Goal: Information Seeking & Learning: Compare options

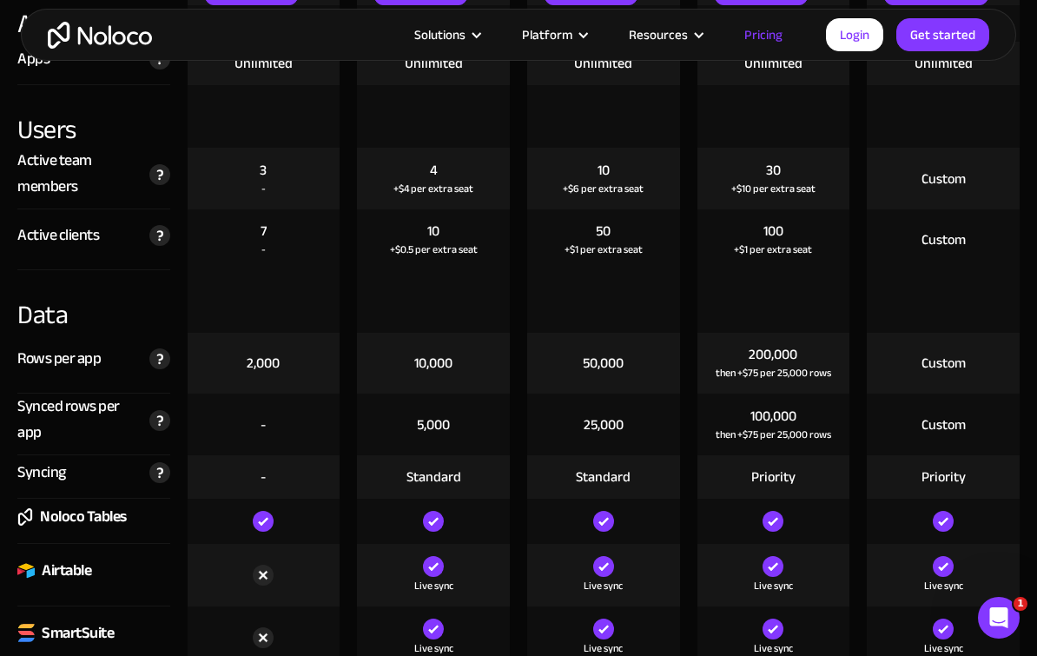
click at [155, 239] on img at bounding box center [159, 235] width 21 height 21
click at [567, 322] on div at bounding box center [603, 301] width 153 height 63
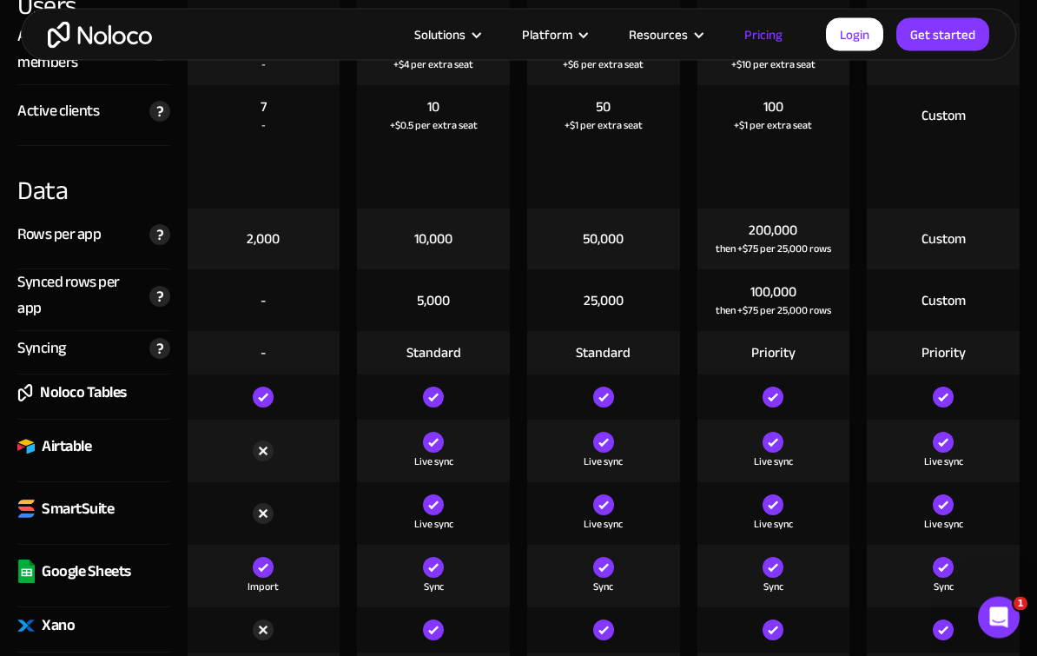
scroll to position [2113, 0]
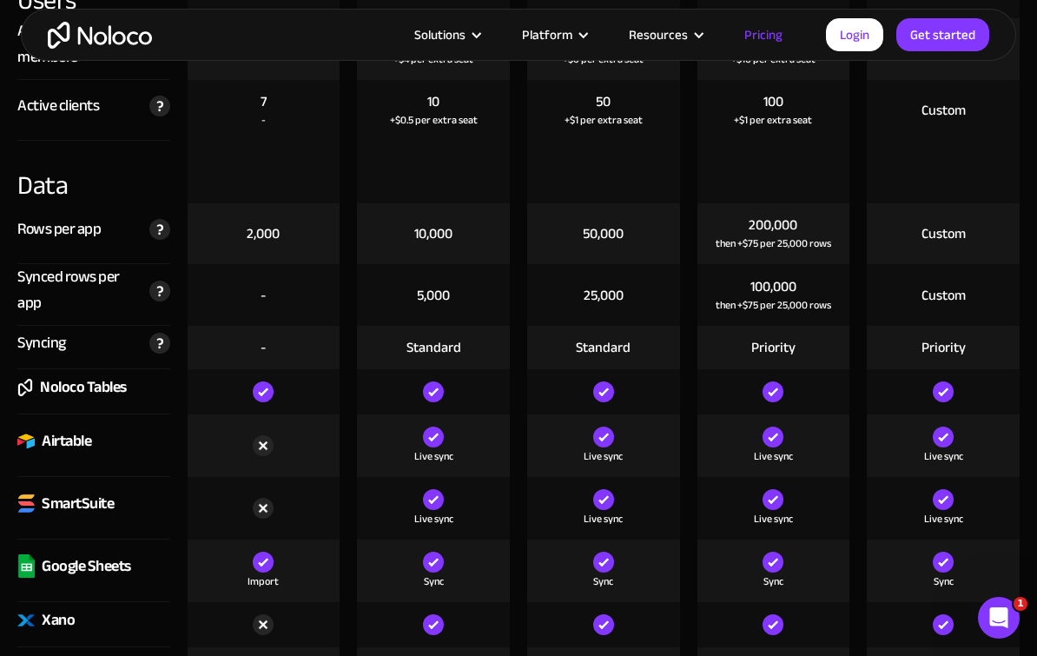
click at [149, 233] on img at bounding box center [159, 229] width 21 height 21
click at [350, 448] on div "Live sync" at bounding box center [433, 445] width 170 height 63
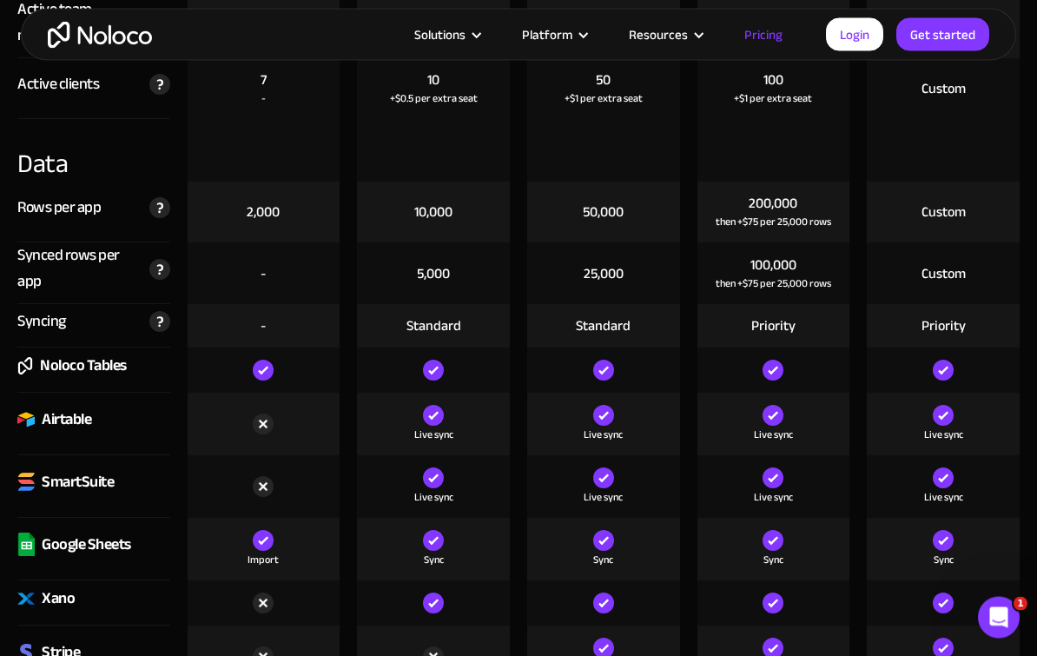
scroll to position [2134, 0]
click at [152, 266] on img at bounding box center [159, 269] width 21 height 21
click at [30, 258] on div "Synced rows per app" at bounding box center [78, 268] width 123 height 52
click at [52, 356] on div "Noloco Tables" at bounding box center [83, 366] width 87 height 26
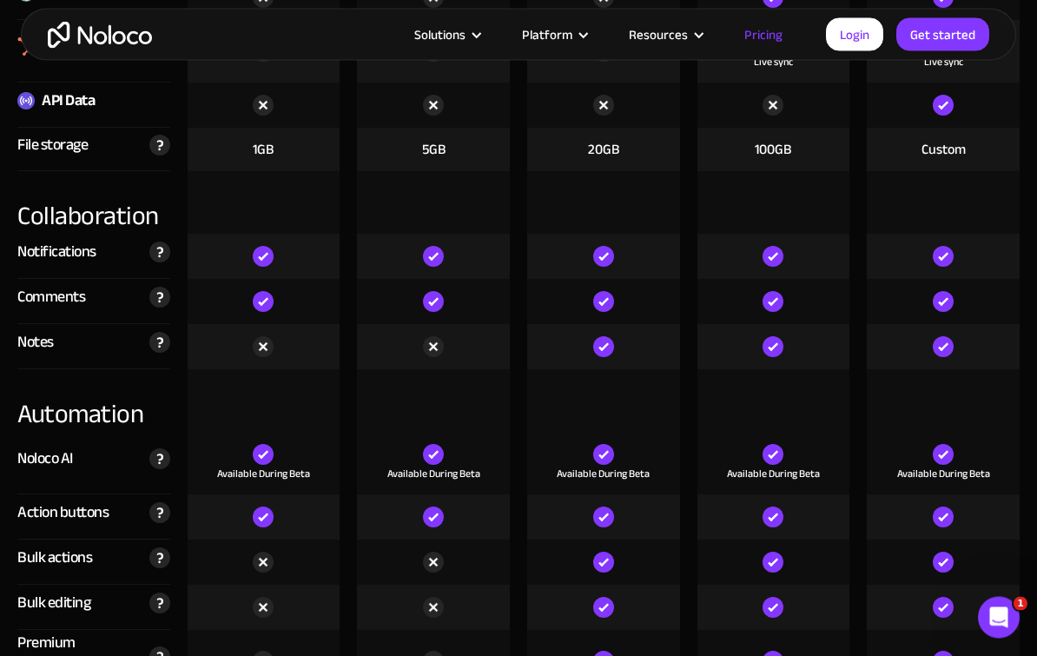
scroll to position [2939, 0]
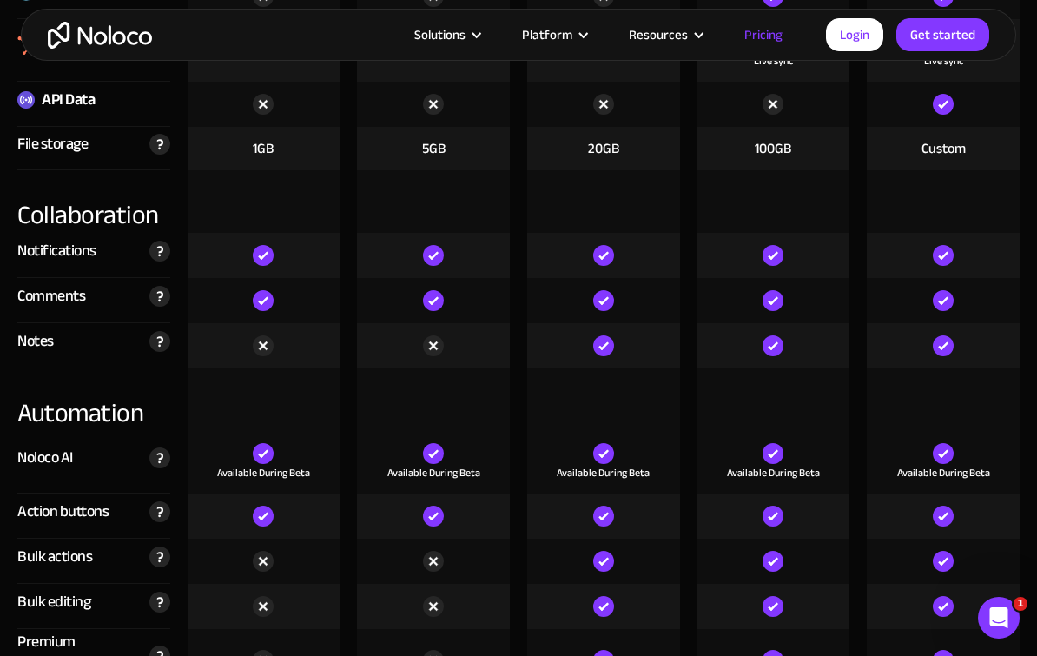
click at [150, 348] on img at bounding box center [159, 341] width 21 height 21
click at [51, 307] on div "Comments" at bounding box center [51, 296] width 68 height 26
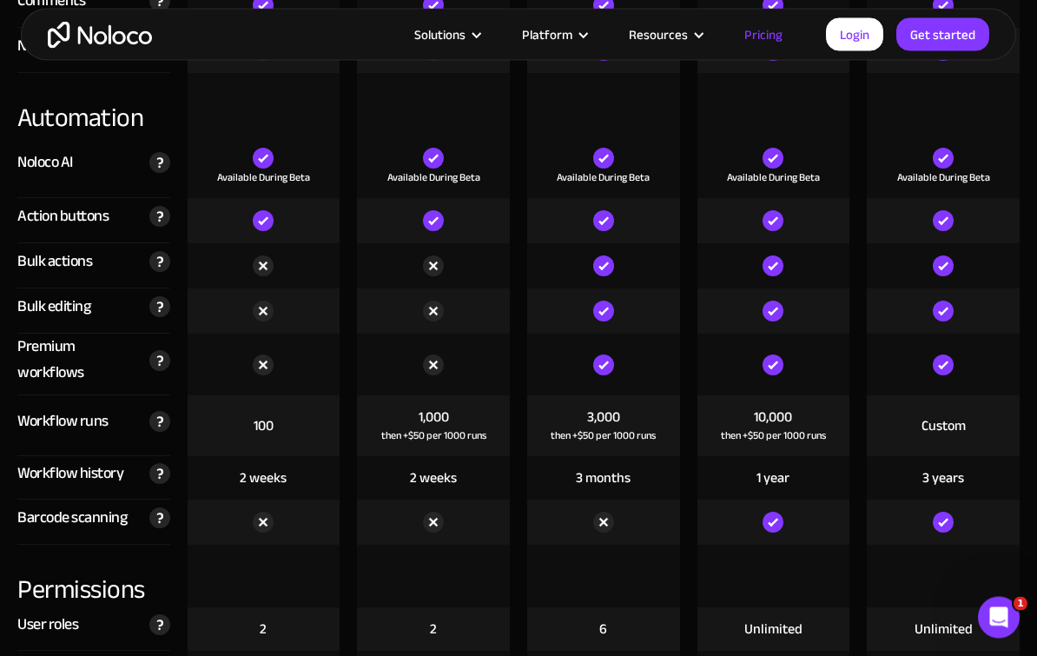
scroll to position [3234, 0]
click at [155, 168] on img at bounding box center [159, 162] width 21 height 21
click at [24, 140] on div "Noloco AI Powerful AI-powered columns you can add to your Noloco tables to auto…" at bounding box center [93, 166] width 153 height 63
click at [150, 219] on img at bounding box center [159, 216] width 21 height 21
click at [24, 204] on div "Action buttons" at bounding box center [62, 216] width 91 height 26
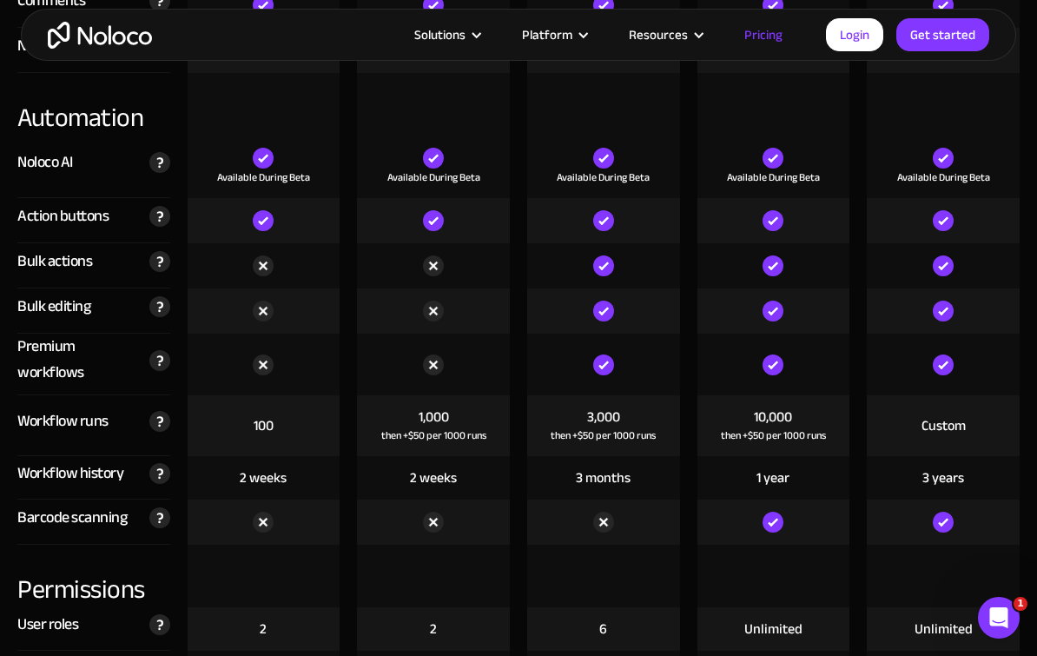
click at [143, 265] on div "Move faster by selecting multiple records to your run actions against" at bounding box center [156, 261] width 30 height 22
click at [24, 226] on div "Action buttons" at bounding box center [62, 216] width 91 height 26
click at [149, 356] on img at bounding box center [159, 360] width 21 height 21
click at [28, 273] on div "Bulk actions" at bounding box center [54, 261] width 75 height 26
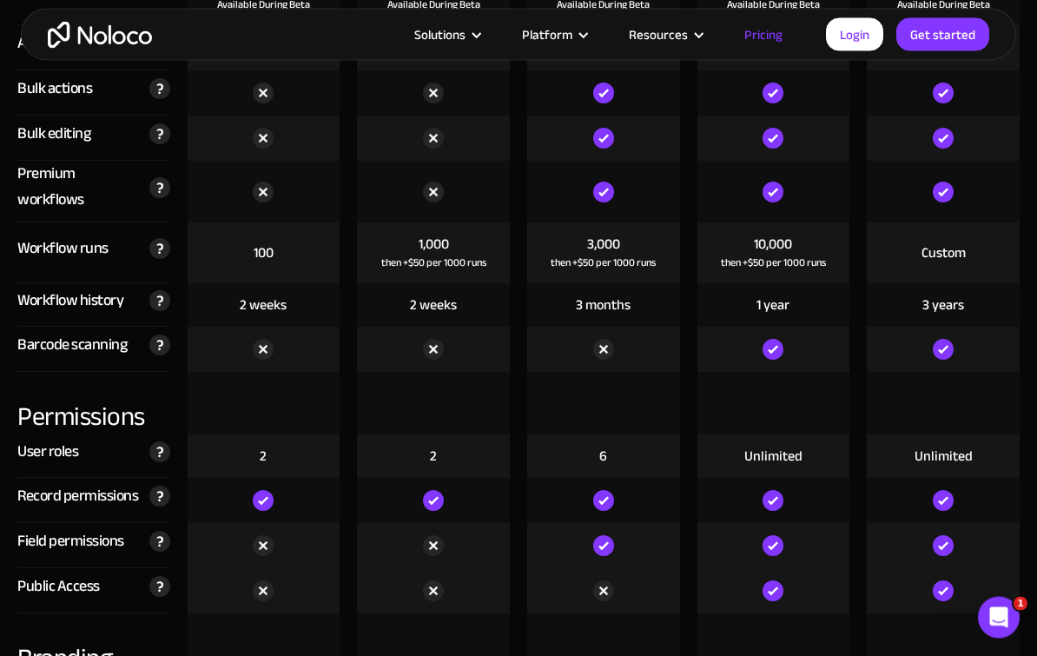
scroll to position [3407, 0]
click at [150, 252] on img at bounding box center [159, 248] width 21 height 21
click at [1033, 435] on div "Compare our plans Free Free Get started Starter $ 29 / month Get started Pro $ …" at bounding box center [518, 621] width 1037 height 4587
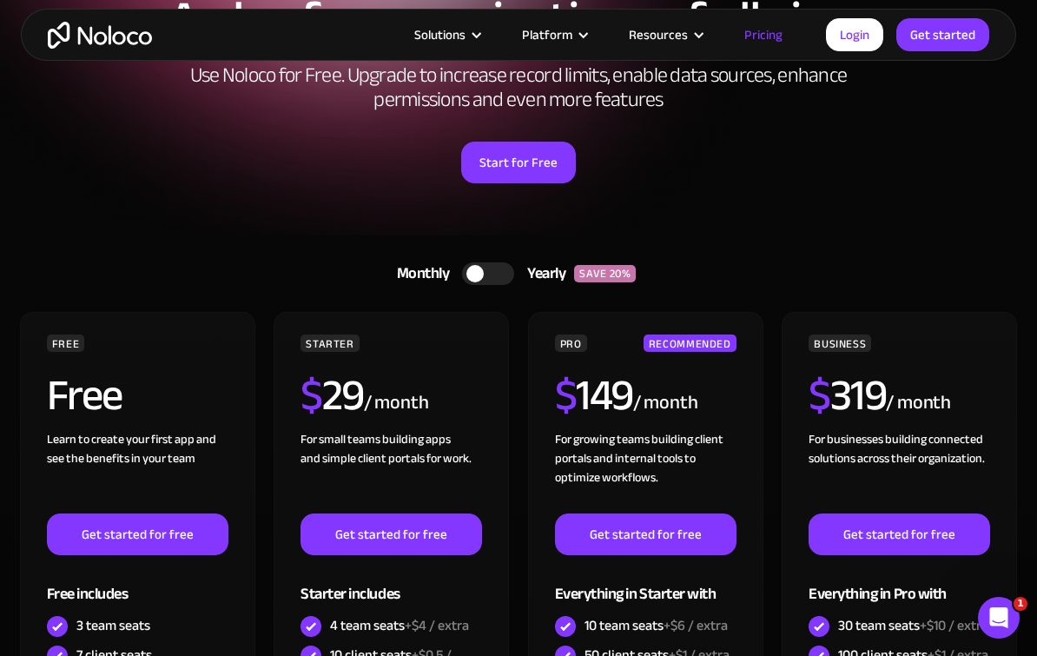
scroll to position [148, 0]
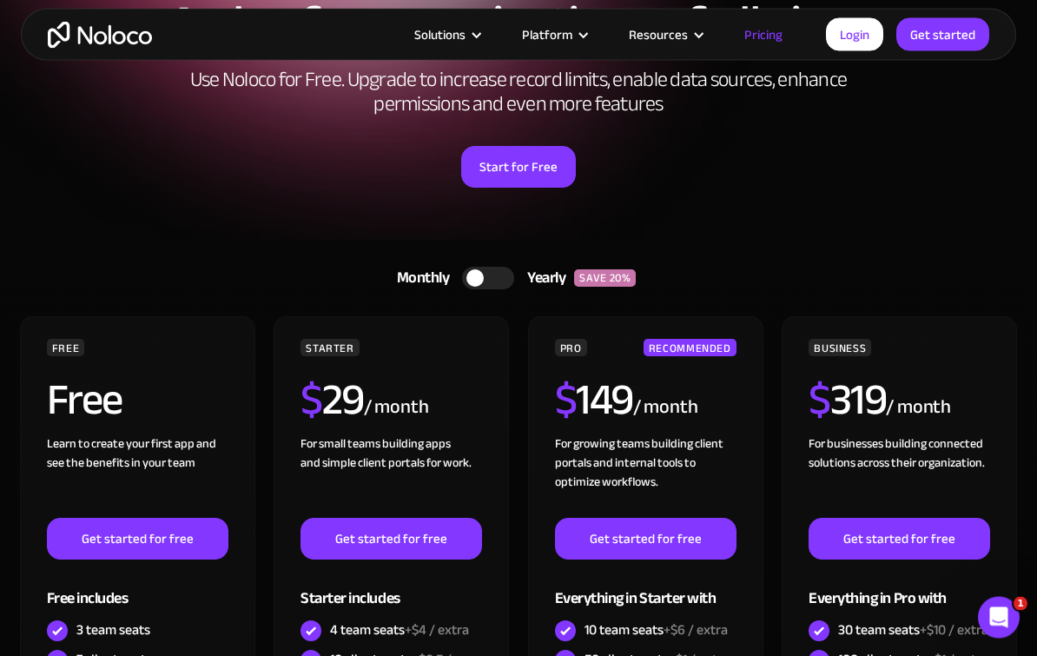
click at [504, 281] on div at bounding box center [488, 278] width 52 height 23
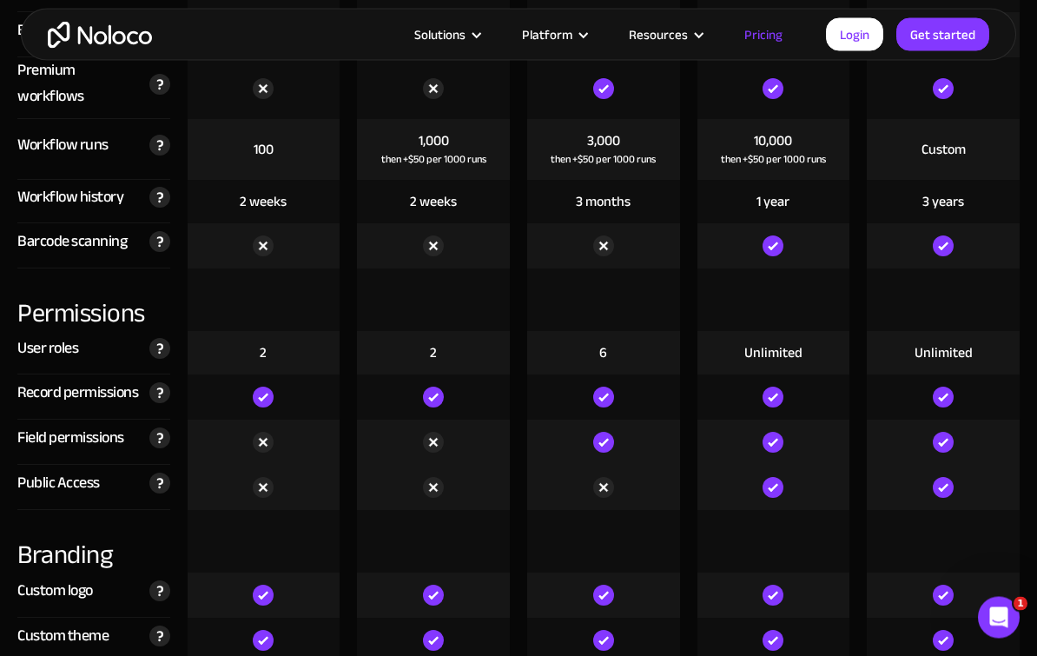
scroll to position [3513, 0]
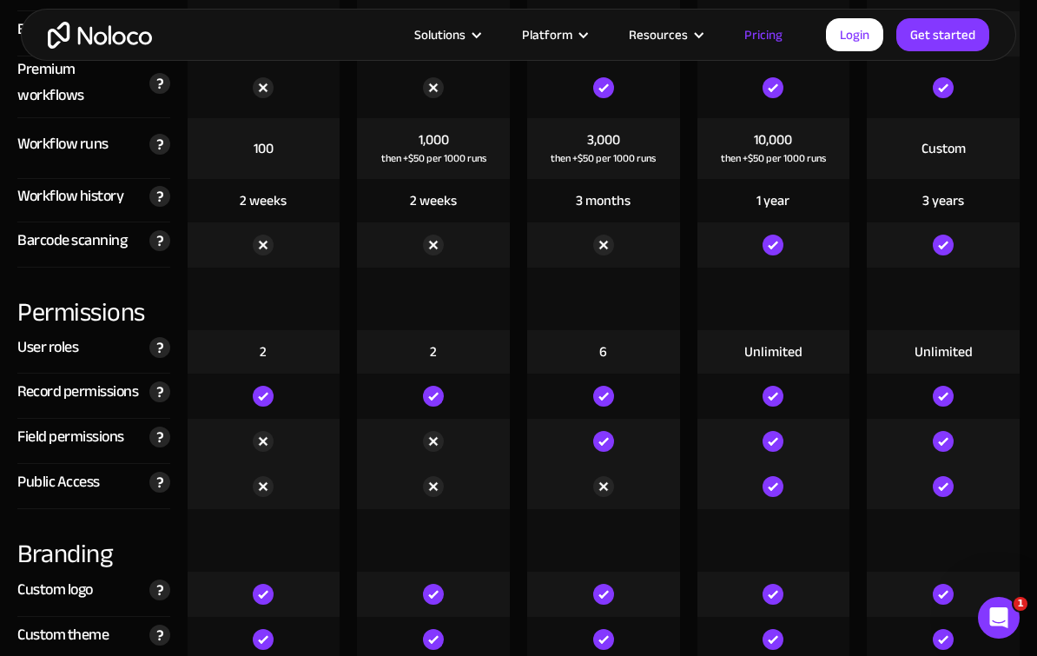
click at [145, 251] on div "Scan barcodes and QR codes seamlessly storing or updating scanned values in you…" at bounding box center [156, 240] width 30 height 22
click at [9, 370] on div "User roles Number of different roles that can be assigned to your app users. Ro…" at bounding box center [94, 351] width 170 height 43
click at [149, 358] on img at bounding box center [159, 347] width 21 height 21
click at [7, 316] on div "Compare our plans Free Free Get started Starter $ 29 / month Get started Pro $ …" at bounding box center [518, 517] width 1037 height 4587
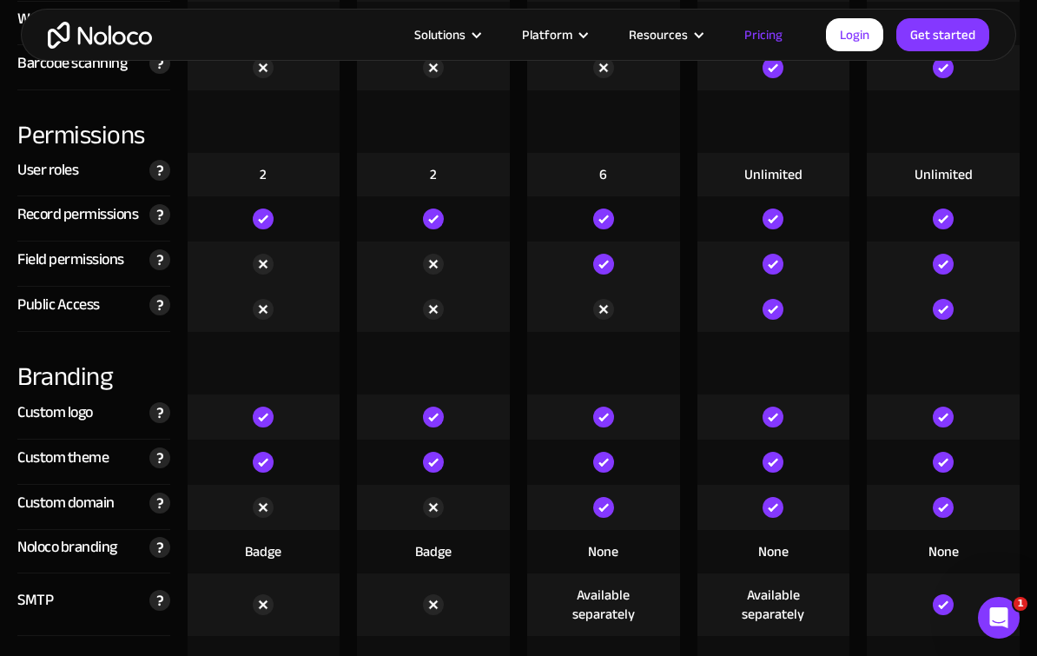
scroll to position [3703, 0]
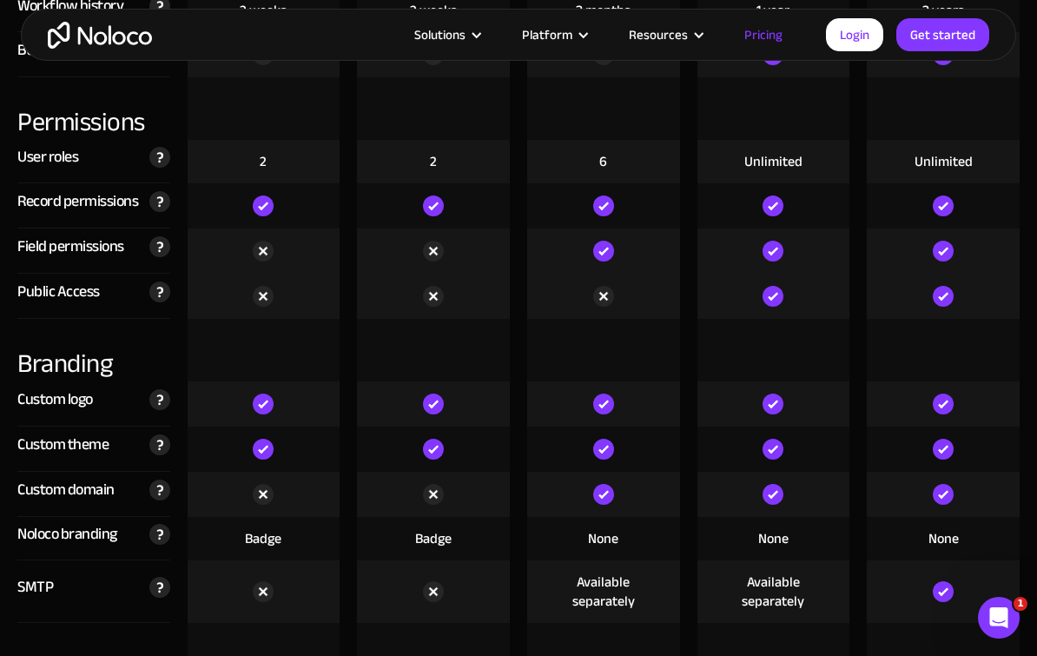
click at [155, 302] on img at bounding box center [159, 291] width 21 height 21
click at [5, 287] on div "Compare our plans Free Free Get started Starter $ 29 / month Get started Pro $ …" at bounding box center [518, 327] width 1037 height 4587
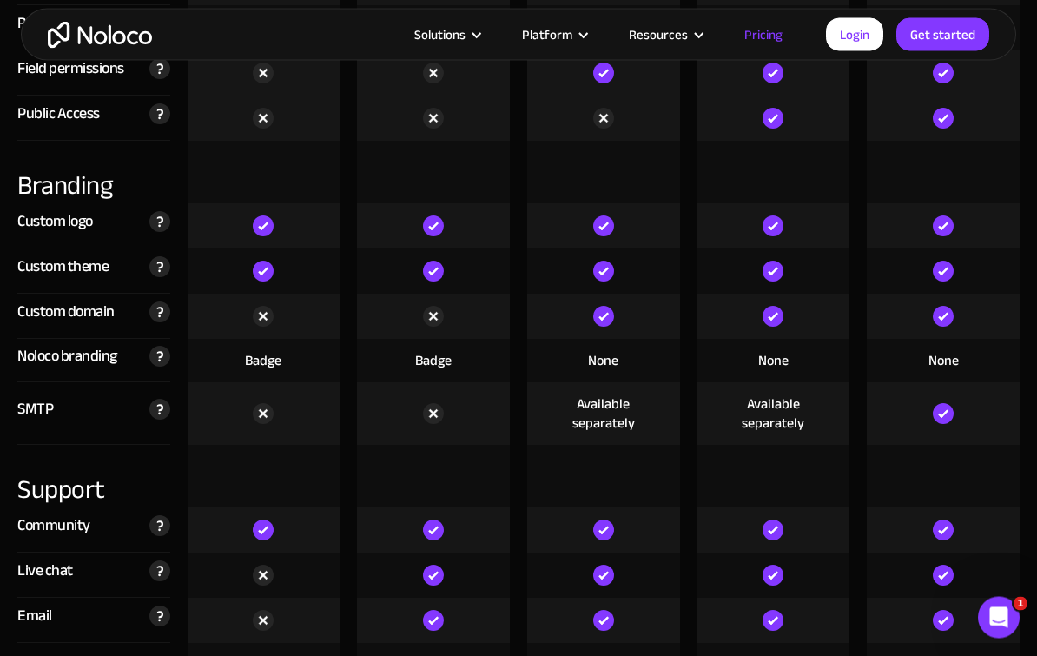
scroll to position [3882, 0]
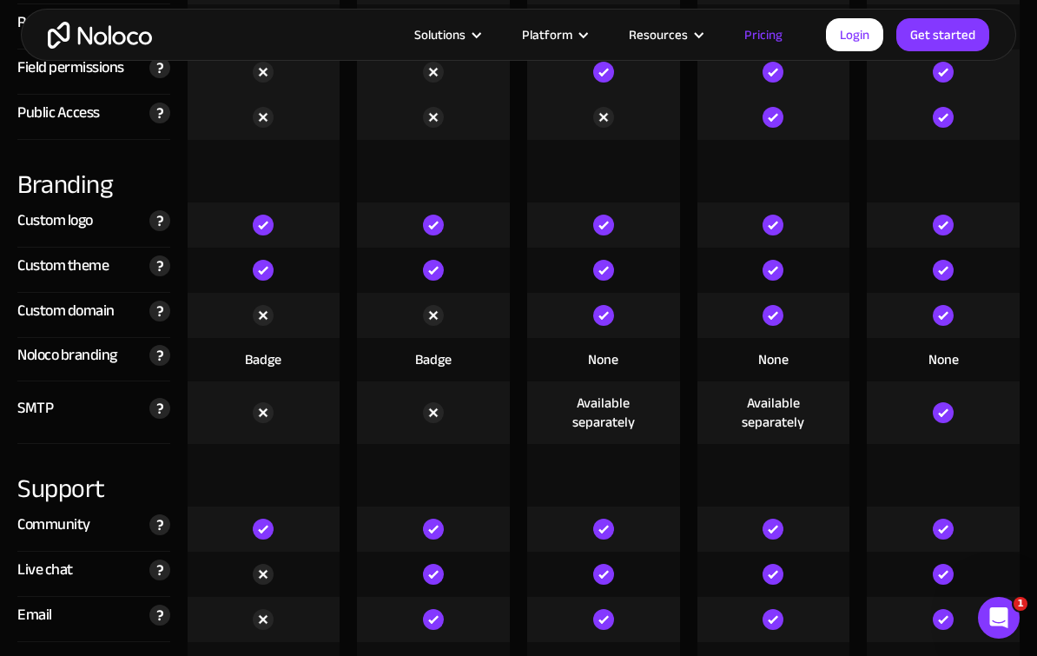
click at [144, 275] on div "Customize your app with your brand's colors." at bounding box center [156, 265] width 30 height 22
click at [34, 246] on div "Custom logo Customize your app with your team's logo." at bounding box center [93, 224] width 153 height 45
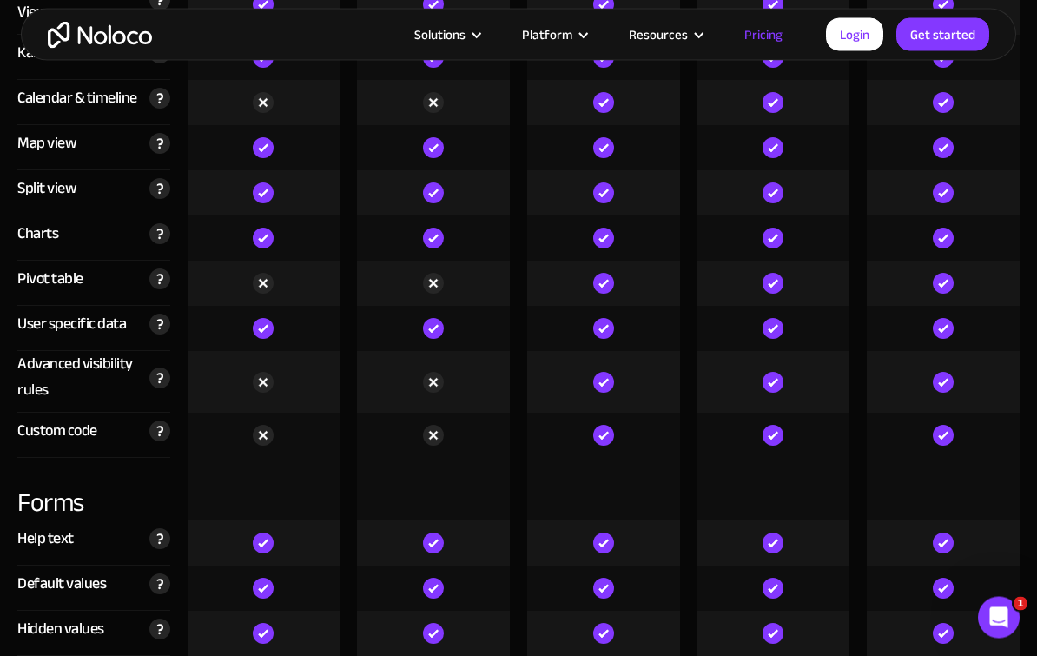
scroll to position [4766, 0]
click at [150, 420] on img at bounding box center [159, 430] width 21 height 21
click at [28, 351] on div "Advanced visibility rules" at bounding box center [78, 377] width 123 height 52
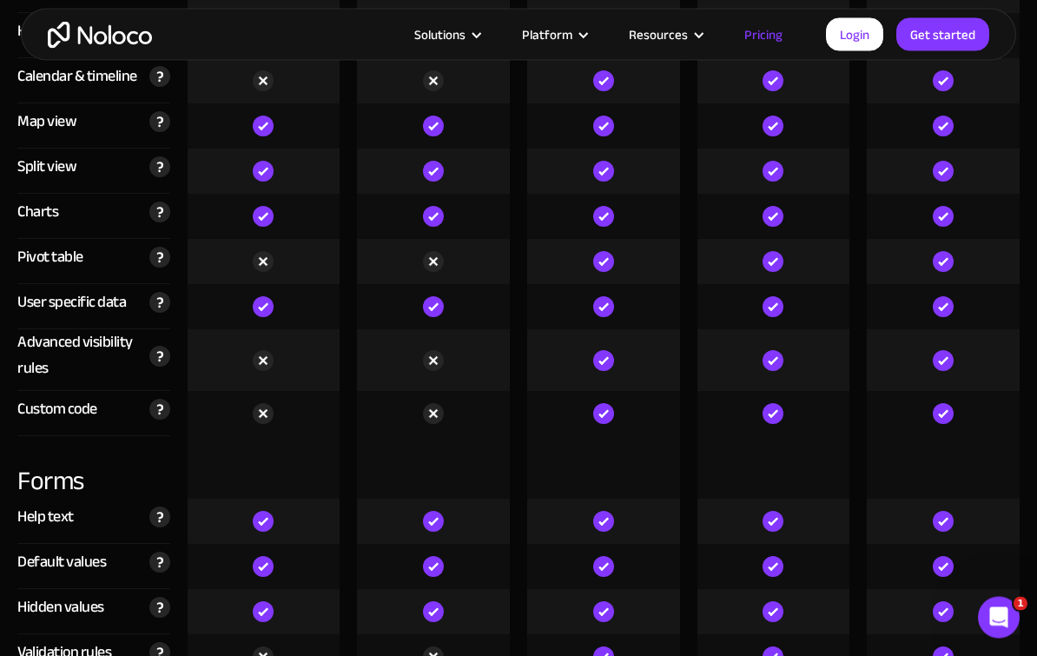
scroll to position [4787, 0]
click at [149, 346] on img at bounding box center [159, 356] width 21 height 21
click at [11, 284] on div "User specific data Description for this list element" at bounding box center [94, 306] width 170 height 45
click at [144, 398] on div "Fully expand your app with custom code. Change the styles, add Javascript snipp…" at bounding box center [156, 409] width 30 height 22
click at [21, 329] on div "Advanced visibility rules" at bounding box center [78, 355] width 123 height 52
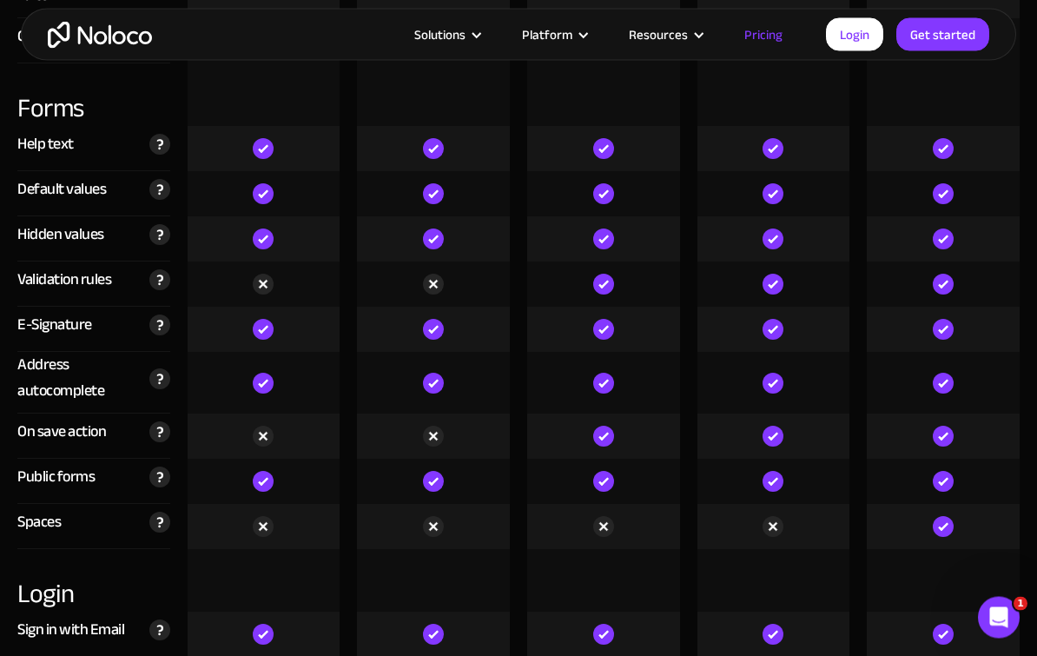
scroll to position [5161, 0]
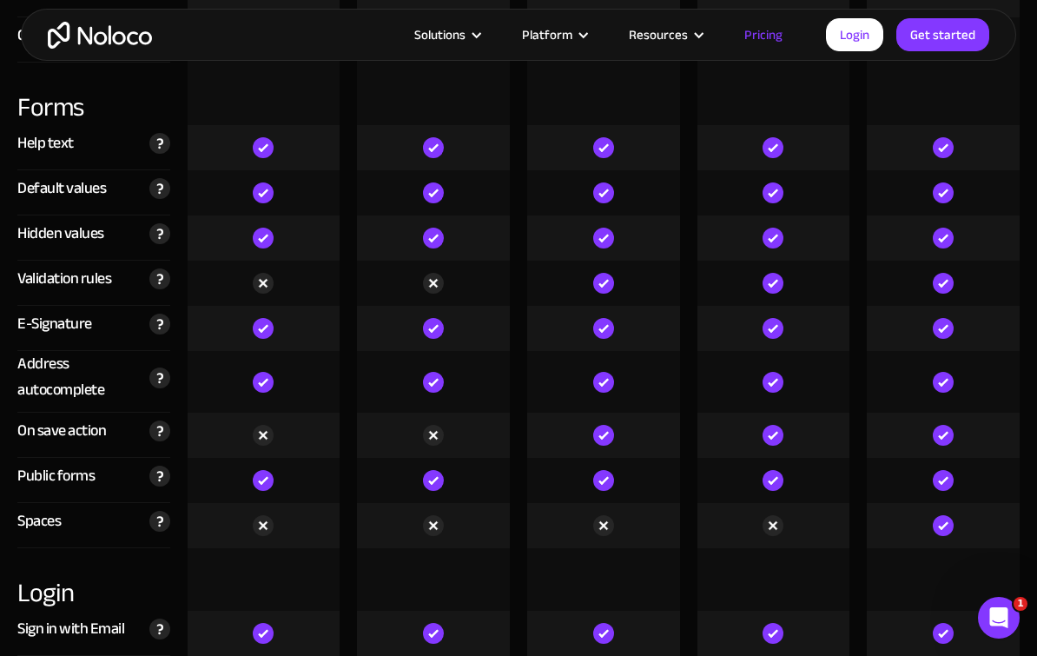
click at [145, 419] on div "Customize the page that your users are brought to when you submit a new record …" at bounding box center [156, 430] width 30 height 22
click at [30, 363] on div "Address autocomplete" at bounding box center [78, 377] width 123 height 52
click at [143, 465] on div "Collect form submissions from anyone, even if they're not logged into your app." at bounding box center [156, 476] width 30 height 22
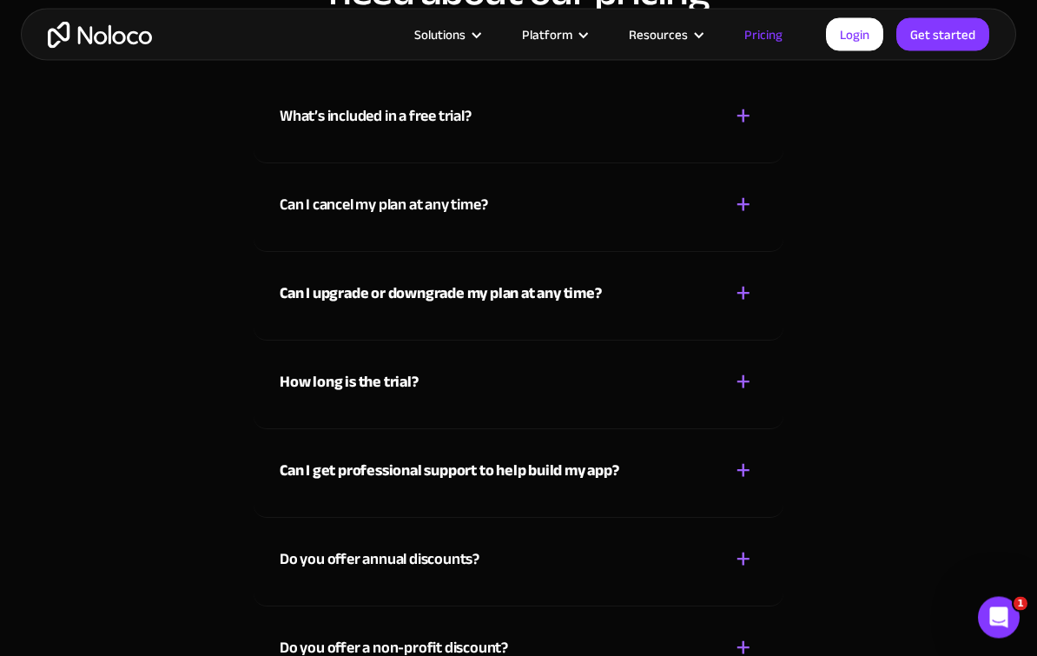
scroll to position [7621, 0]
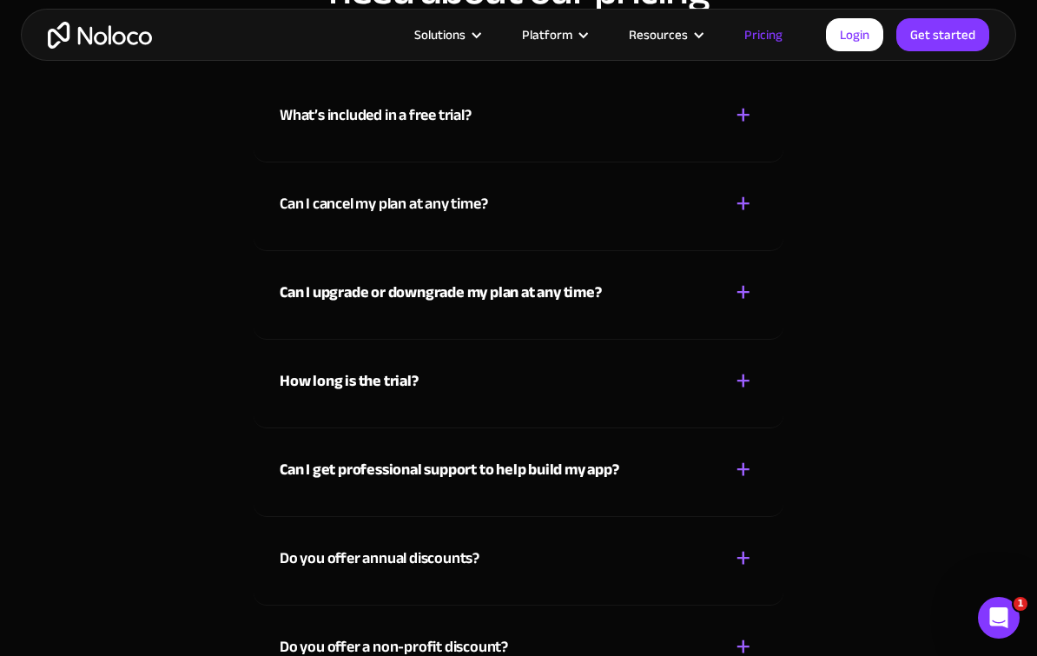
click at [279, 180] on div "Can I cancel my plan at any time? + - Yes, you can cancel your plan at any time…" at bounding box center [519, 206] width 530 height 89
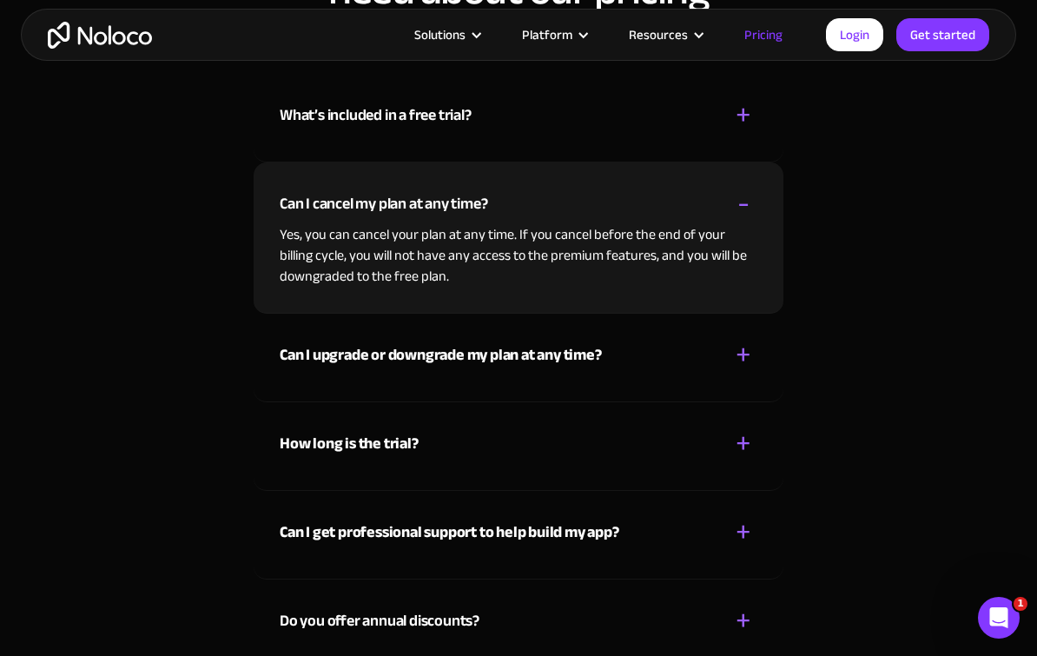
click at [321, 191] on div "Can I cancel my plan at any time?" at bounding box center [384, 204] width 208 height 26
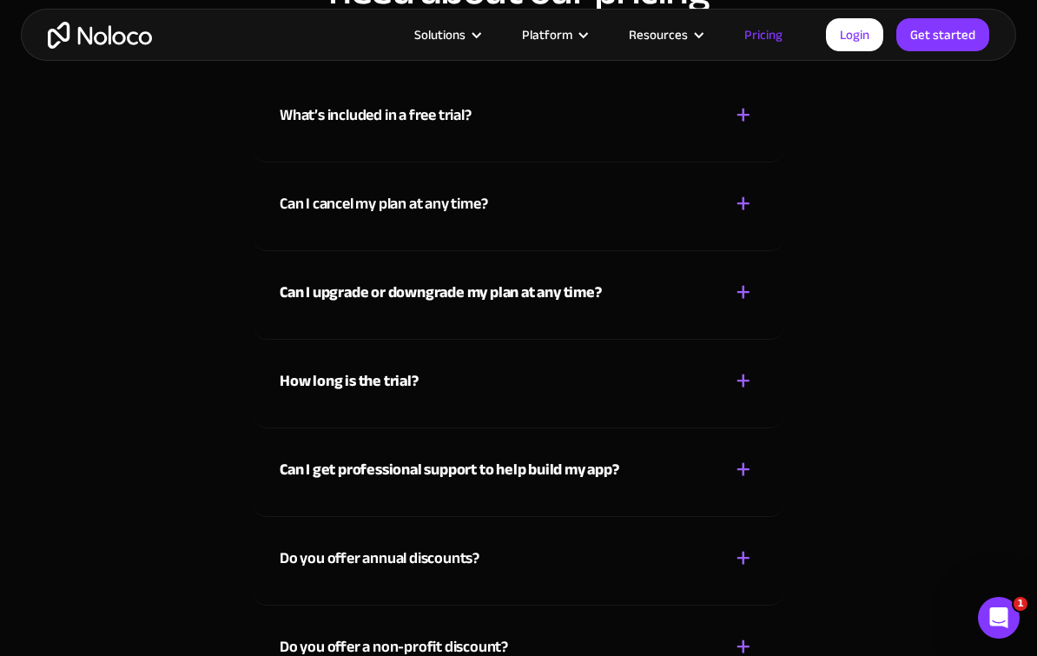
click at [338, 278] on strong "Can I upgrade or downgrade my plan at any time?" at bounding box center [441, 292] width 322 height 29
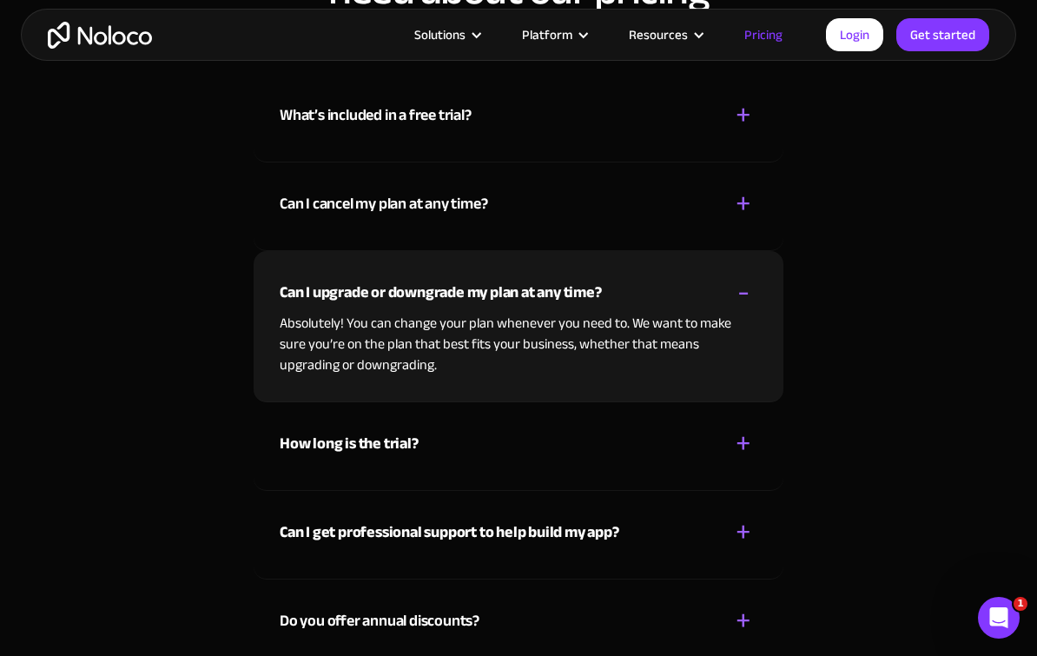
click at [377, 278] on strong "Can I upgrade or downgrade my plan at any time?" at bounding box center [441, 292] width 322 height 29
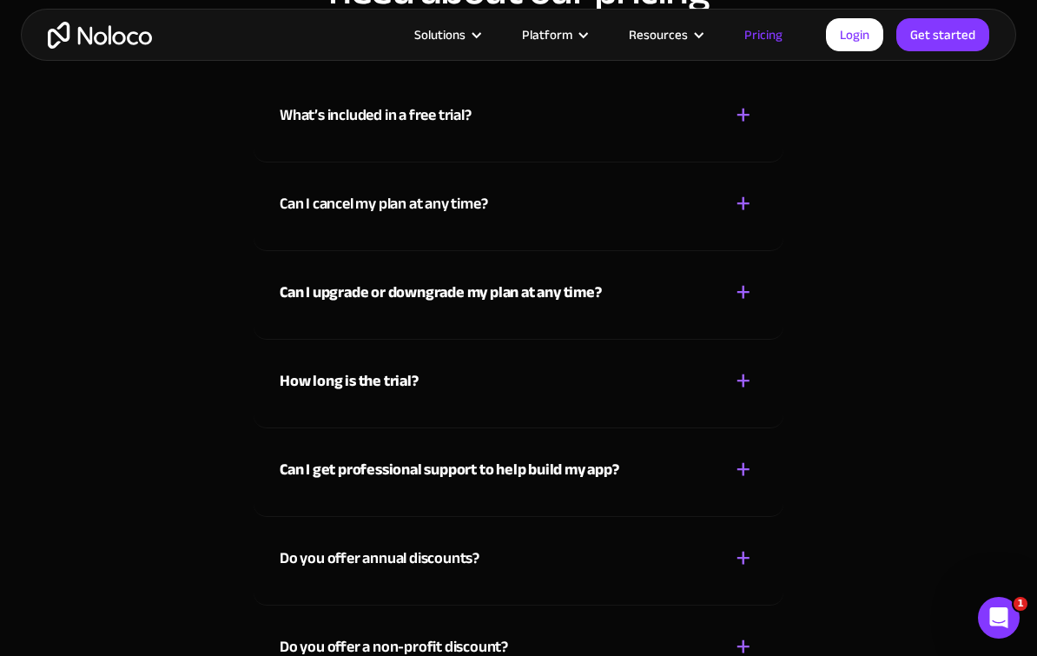
click at [328, 366] on strong "How long is the trial?" at bounding box center [349, 380] width 139 height 29
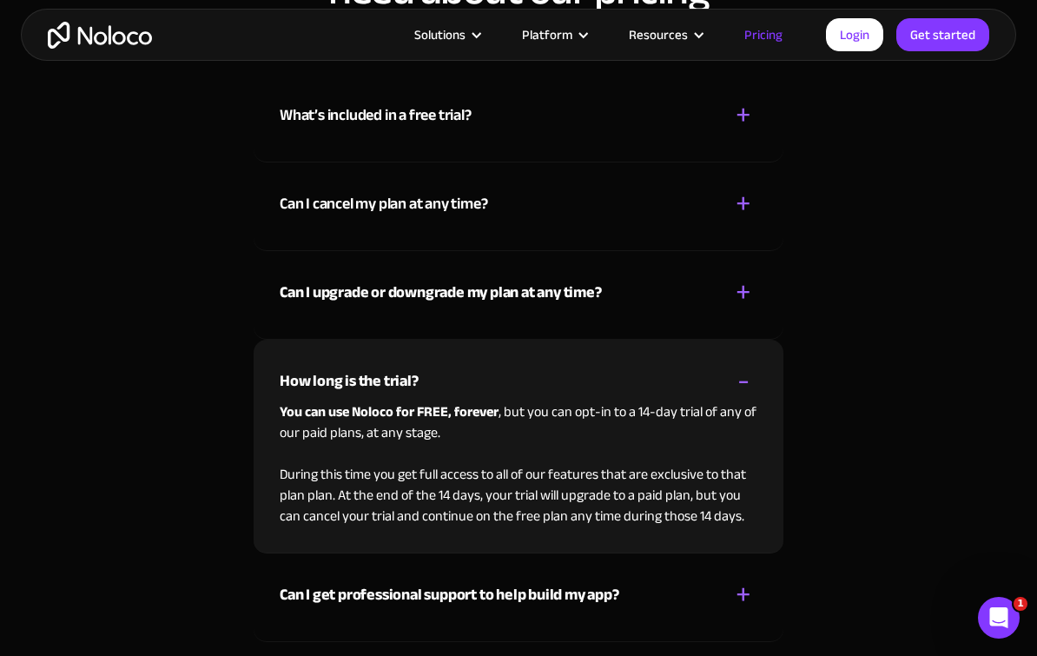
click at [485, 346] on div "How long is the trial? + -" at bounding box center [519, 371] width 478 height 62
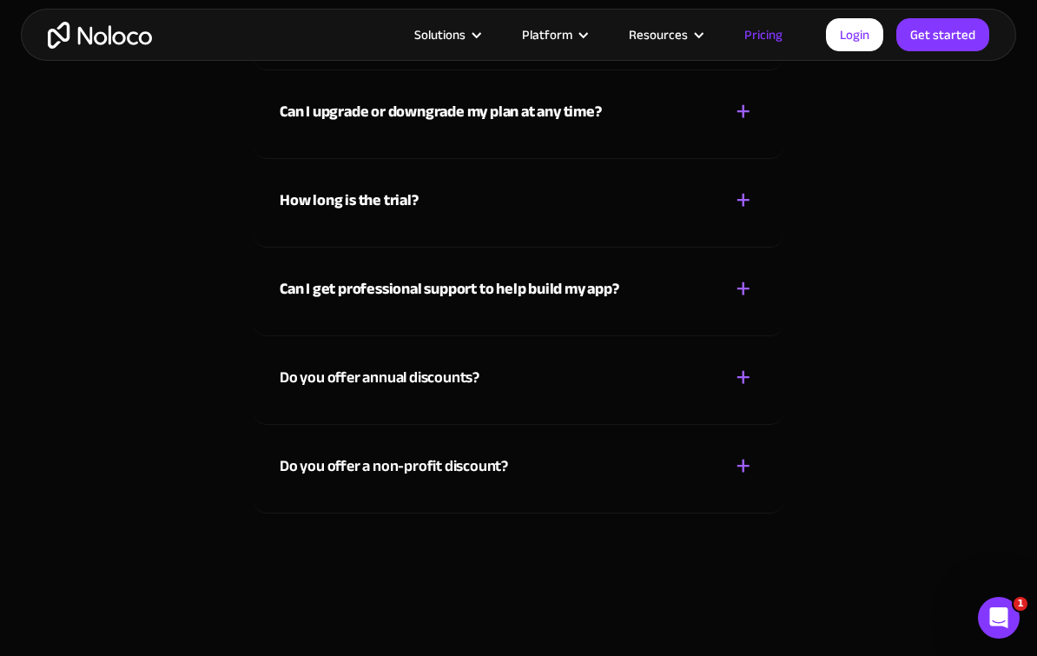
scroll to position [7801, 0]
click at [327, 275] on strong "Can I get professional support to help build my app?" at bounding box center [450, 289] width 340 height 29
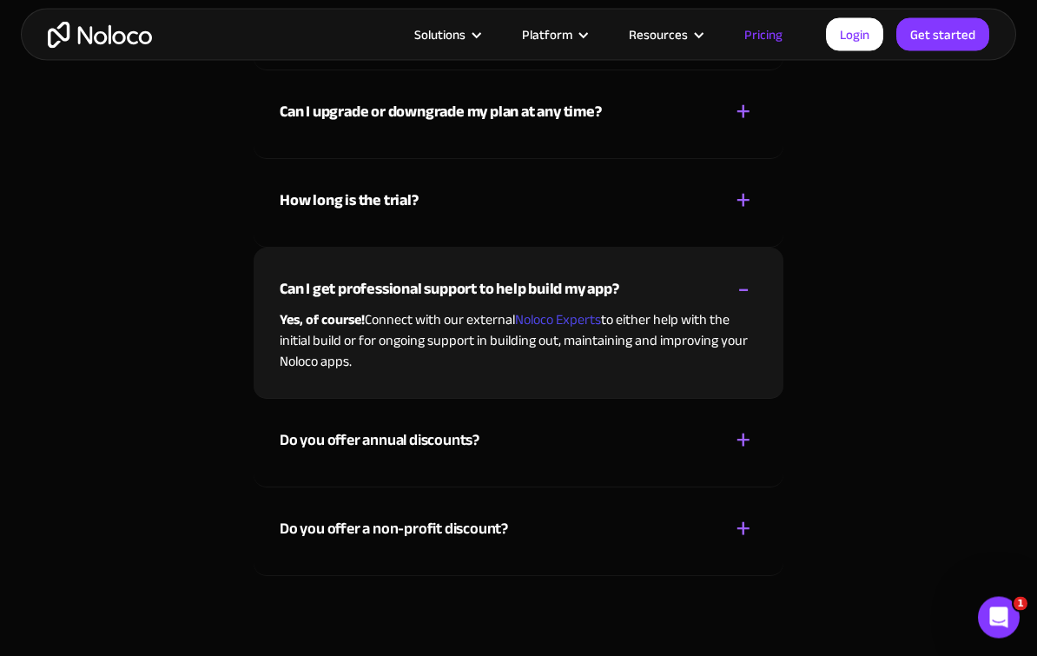
scroll to position [7802, 0]
click at [569, 307] on link "Noloco Experts" at bounding box center [558, 320] width 86 height 26
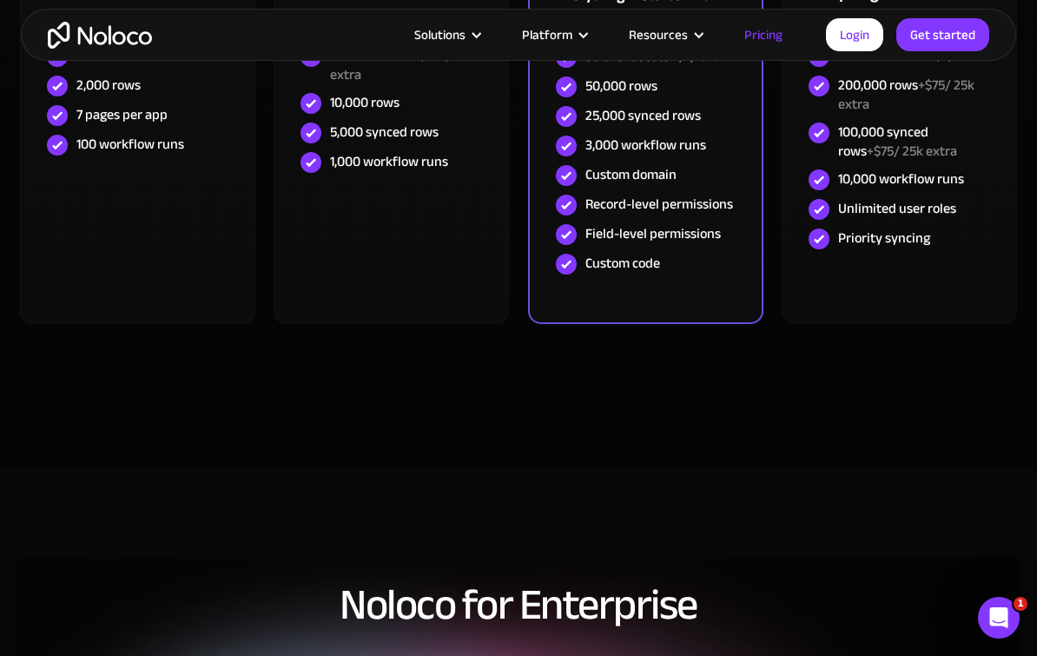
scroll to position [0, 0]
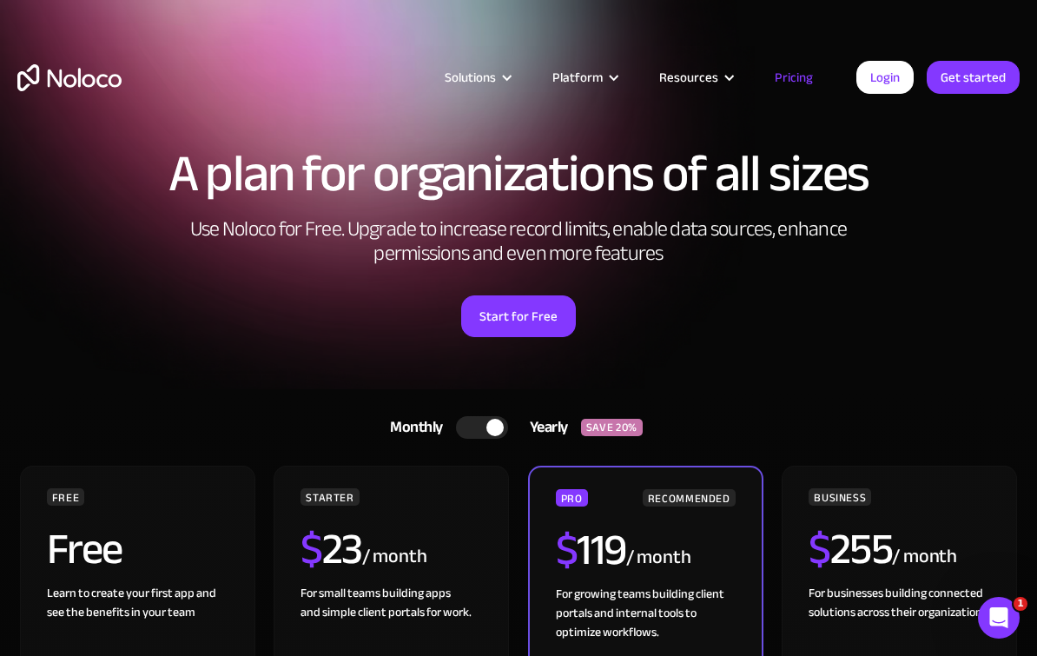
click at [492, 82] on div "Solutions" at bounding box center [470, 77] width 51 height 23
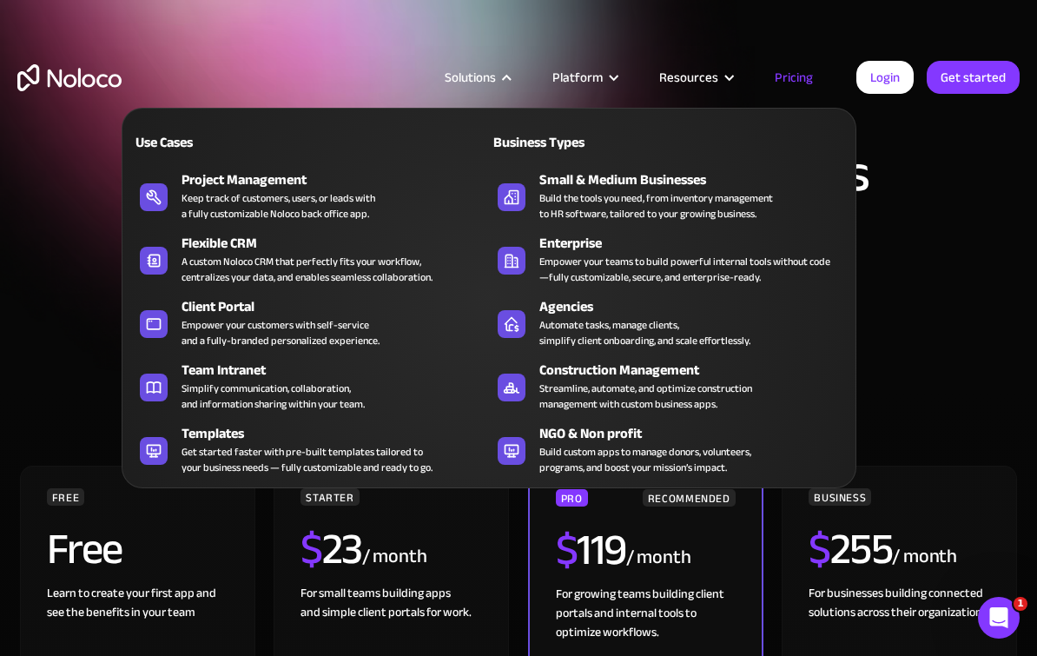
click at [960, 340] on div "A plan for organizations of all sizes Use Noloco for Free. Upgrade to increase …" at bounding box center [518, 259] width 1037 height 259
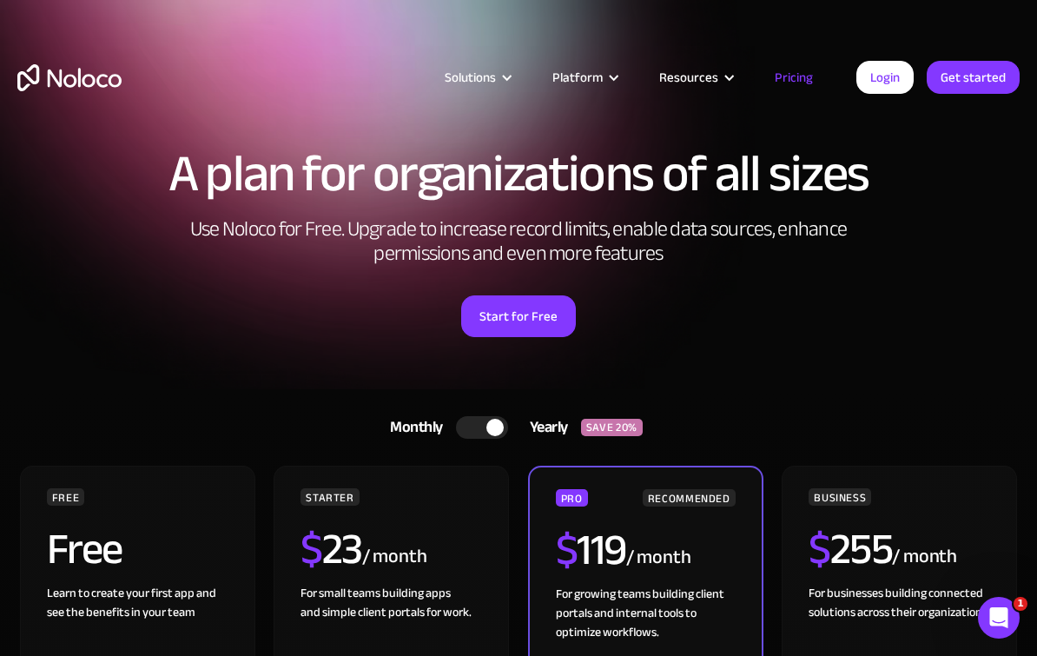
click at [221, 200] on h1 "A plan for organizations of all sizes" at bounding box center [518, 174] width 1002 height 52
click at [474, 77] on div "Solutions" at bounding box center [470, 77] width 51 height 23
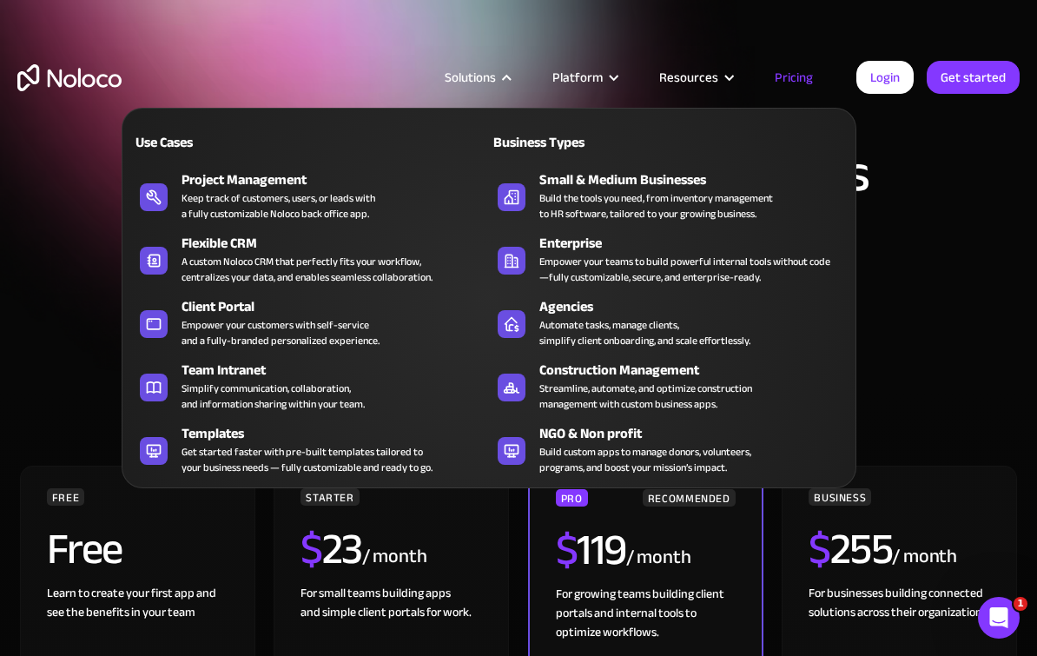
click at [610, 87] on div "Platform" at bounding box center [584, 77] width 107 height 23
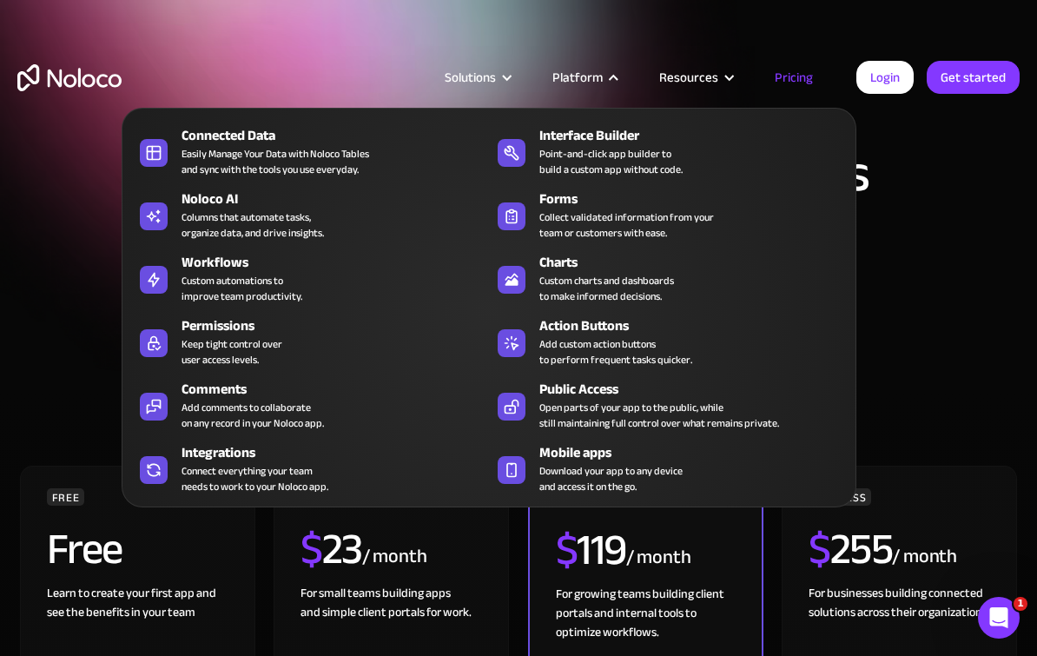
click at [697, 87] on div "Resources" at bounding box center [688, 77] width 59 height 23
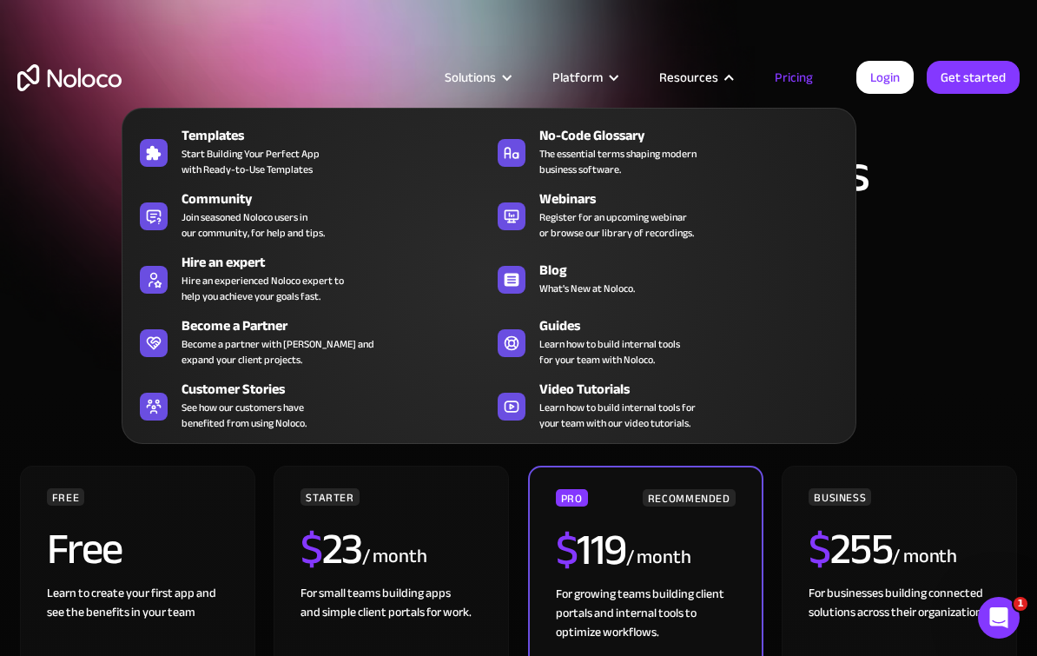
click at [571, 408] on span "Learn how to build internal tools for your team with our video tutorials." at bounding box center [617, 414] width 156 height 31
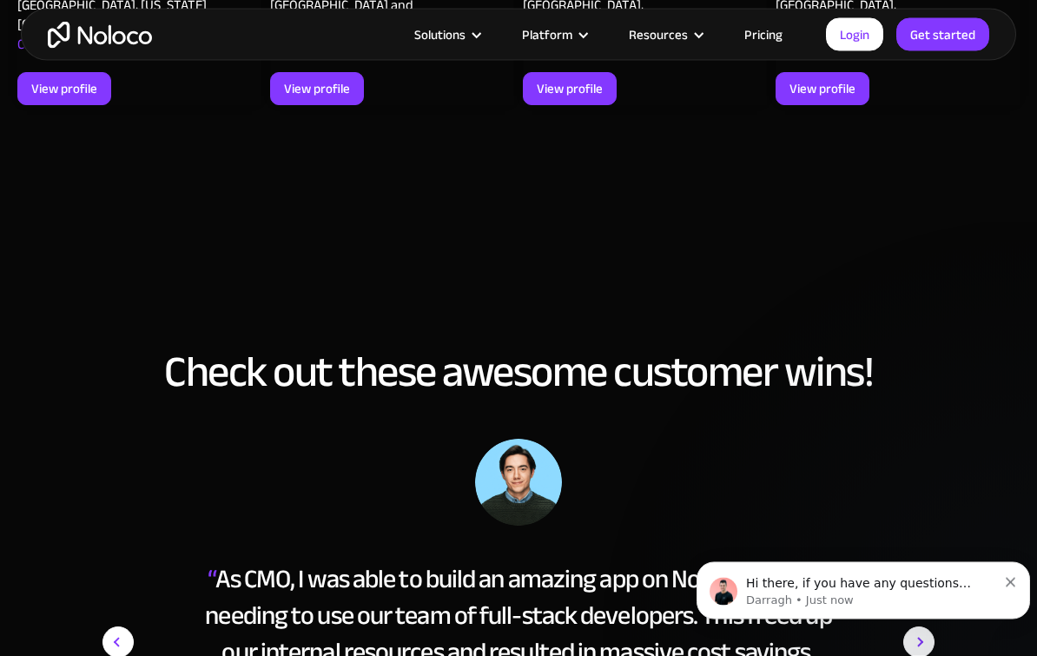
scroll to position [2806, 0]
click at [930, 439] on img "next slide" at bounding box center [918, 642] width 31 height 406
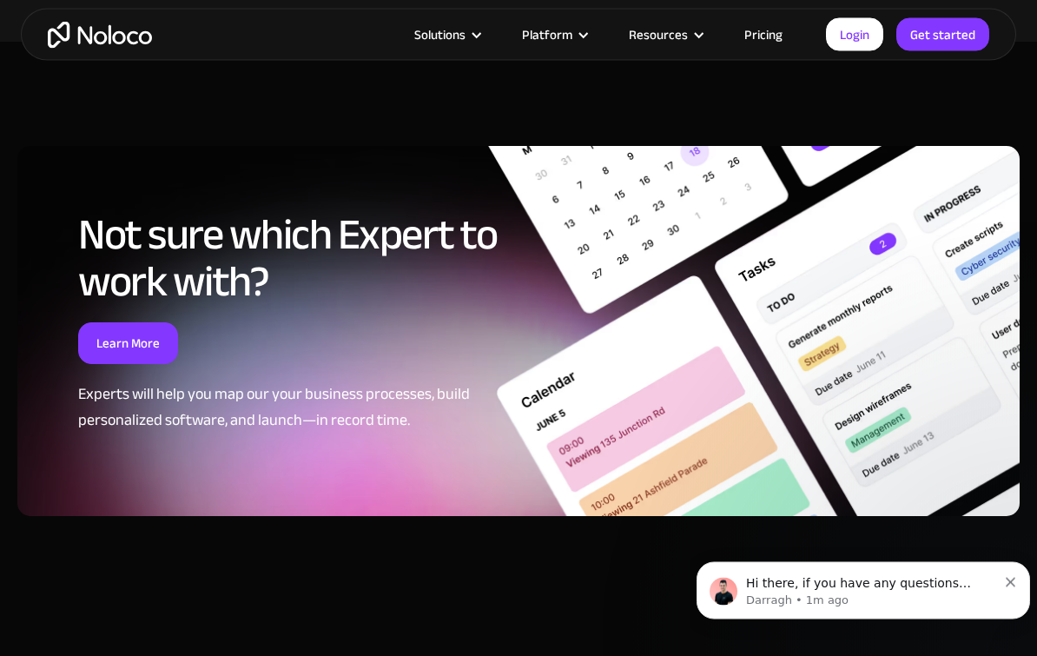
scroll to position [4369, 0]
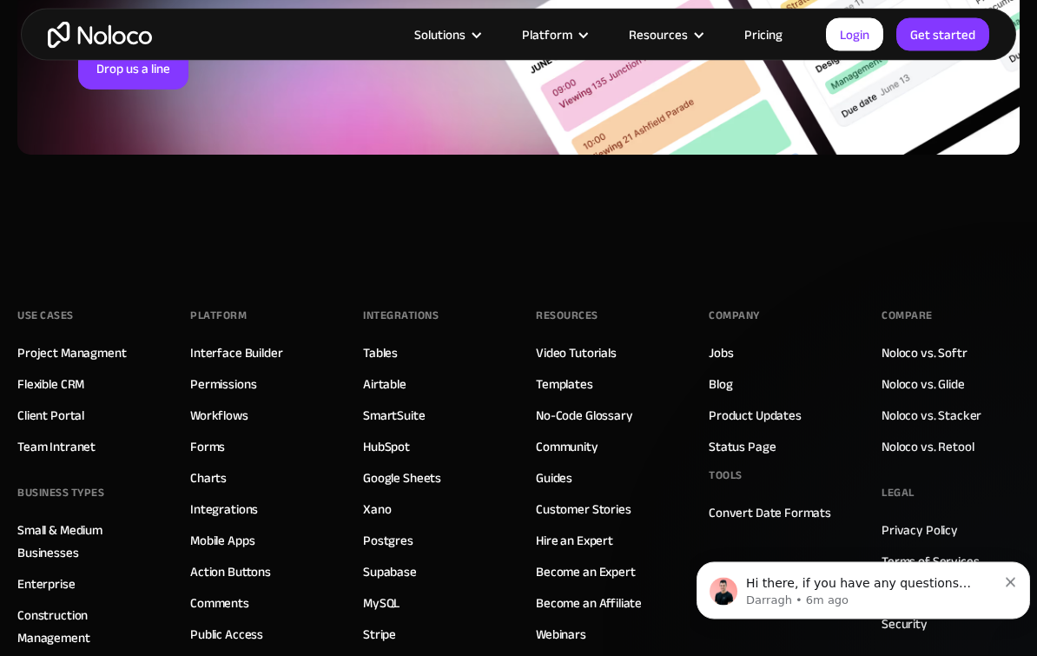
scroll to position [7586, 0]
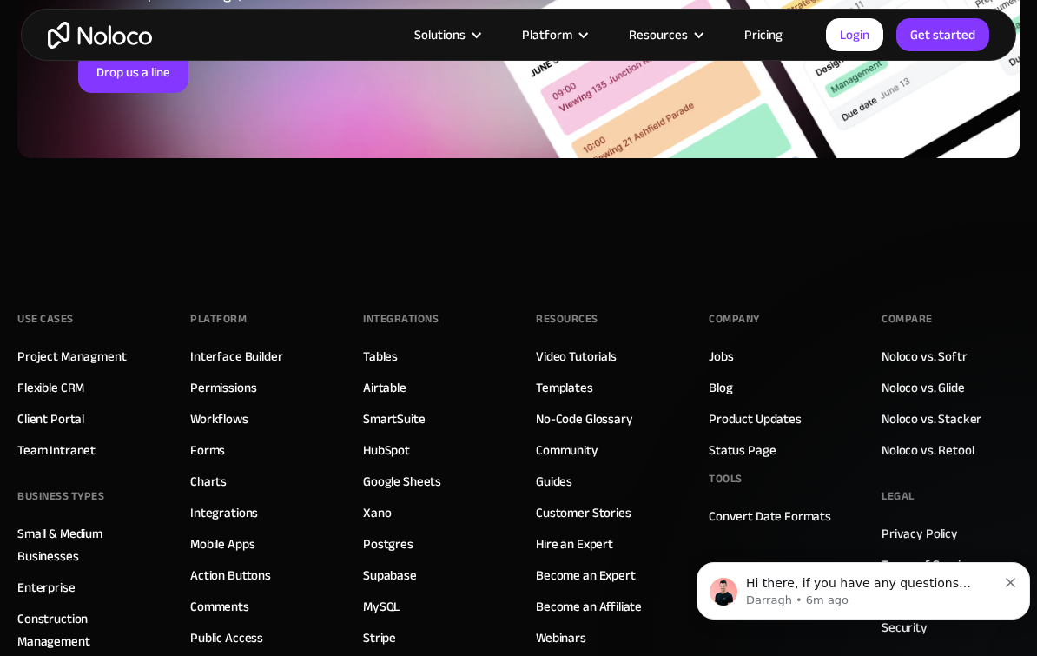
click at [954, 345] on link "Noloco vs. Softr" at bounding box center [924, 356] width 86 height 23
click at [936, 376] on link "Noloco vs. Glide" at bounding box center [922, 387] width 83 height 23
click at [1007, 353] on div "Compare Noloco vs. Softr Noloco vs. Glide Noloco vs. Stacker Noloco vs. Retool …" at bounding box center [950, 558] width 138 height 504
click at [921, 439] on link "Noloco vs. Retool" at bounding box center [927, 450] width 92 height 23
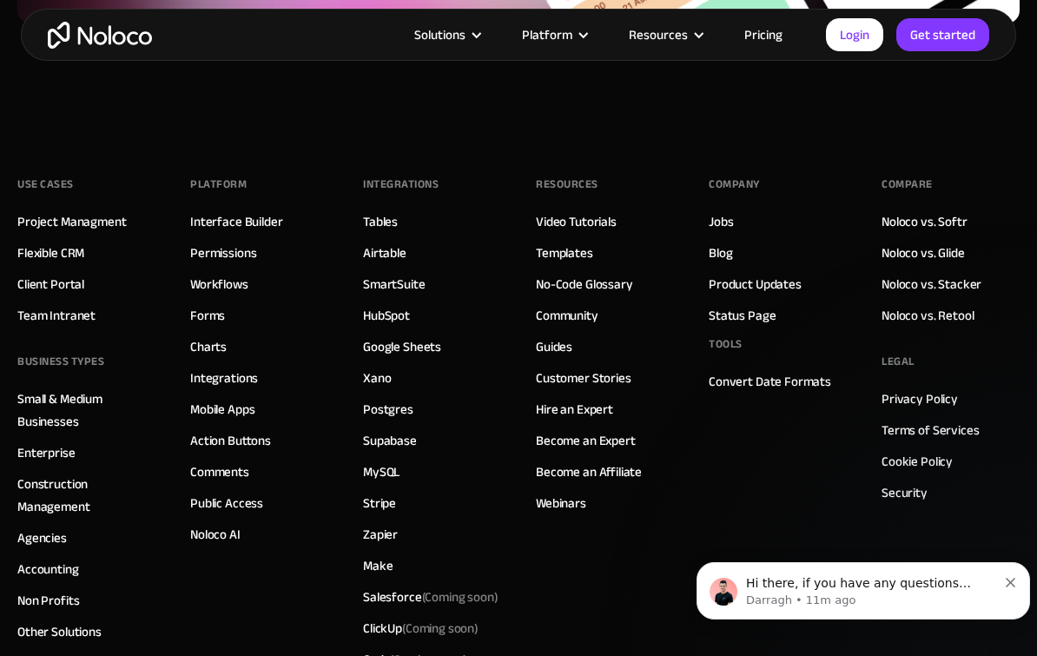
scroll to position [7719, 0]
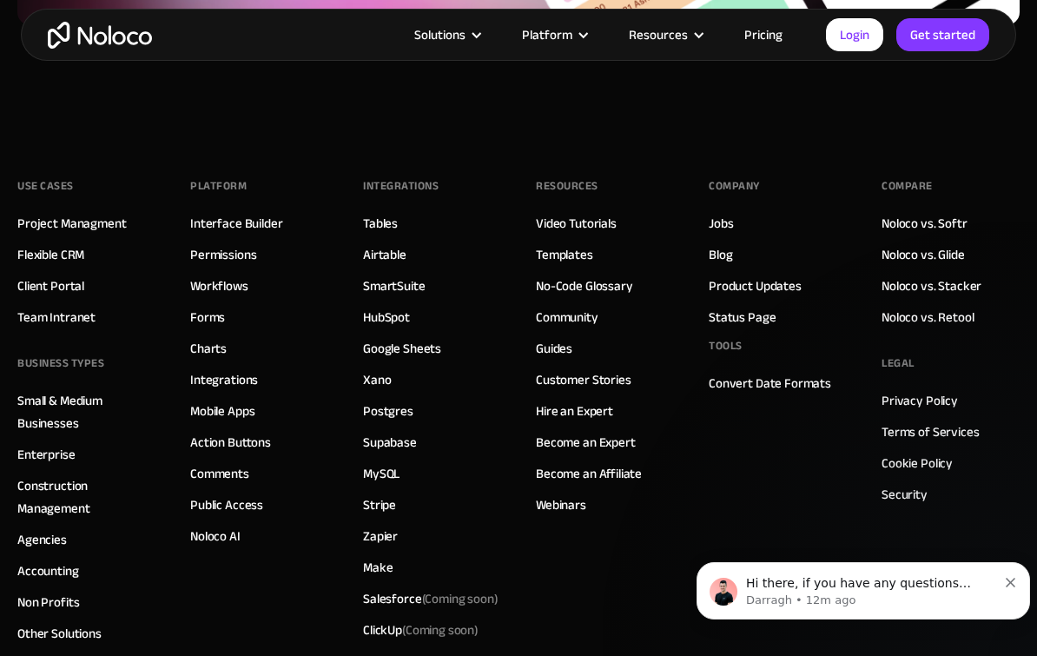
click at [209, 212] on link "Interface Builder" at bounding box center [236, 223] width 92 height 23
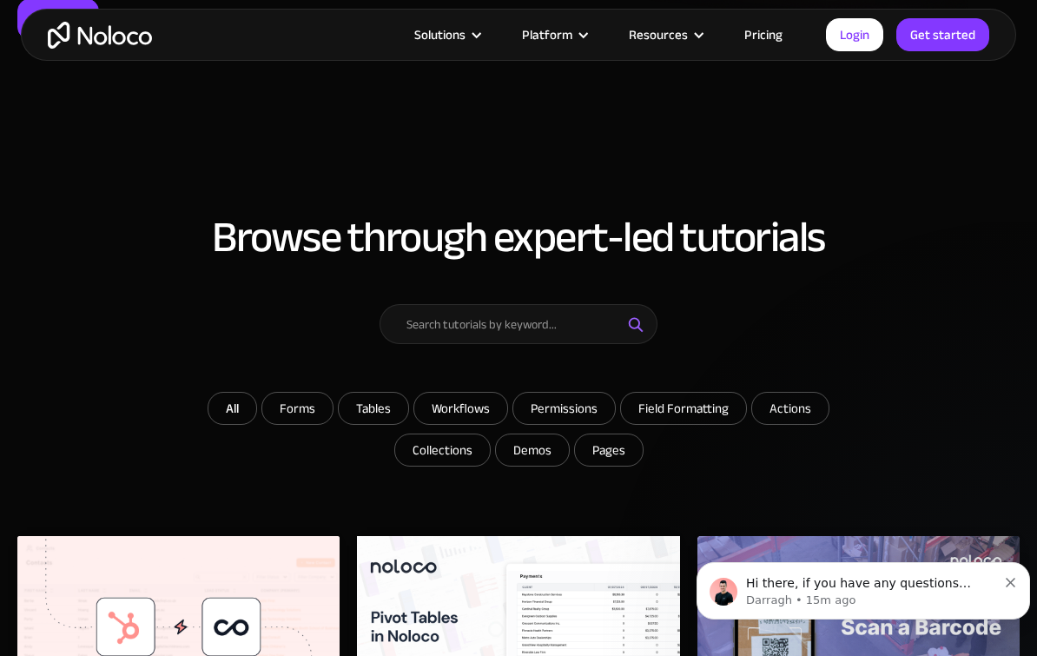
scroll to position [470, 0]
click at [368, 393] on input "Tables" at bounding box center [373, 408] width 69 height 31
checkbox input "true"
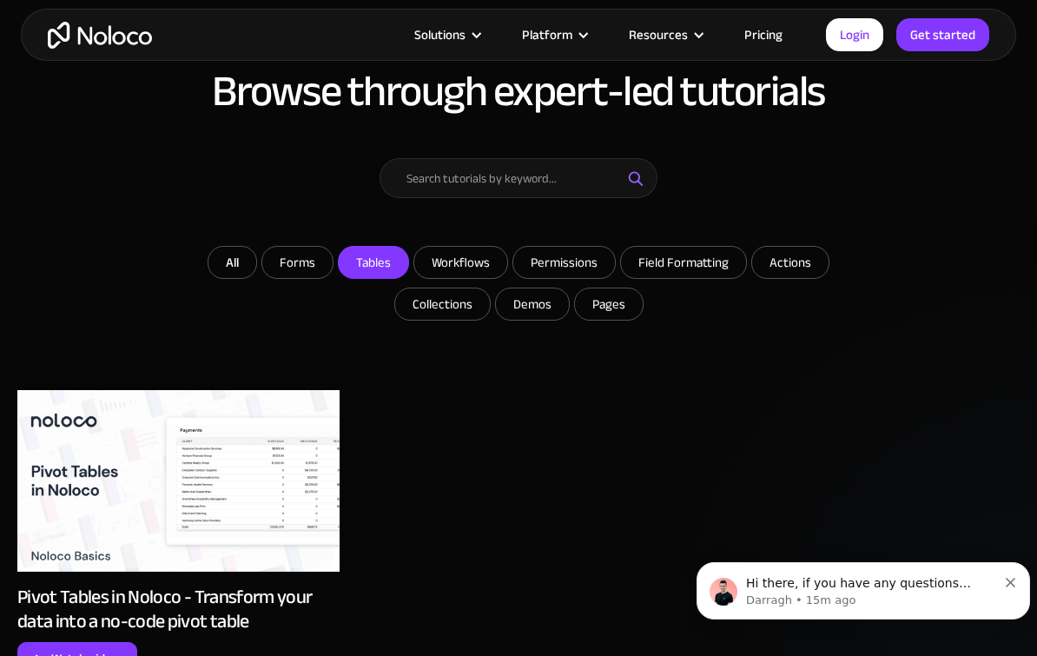
scroll to position [615, 0]
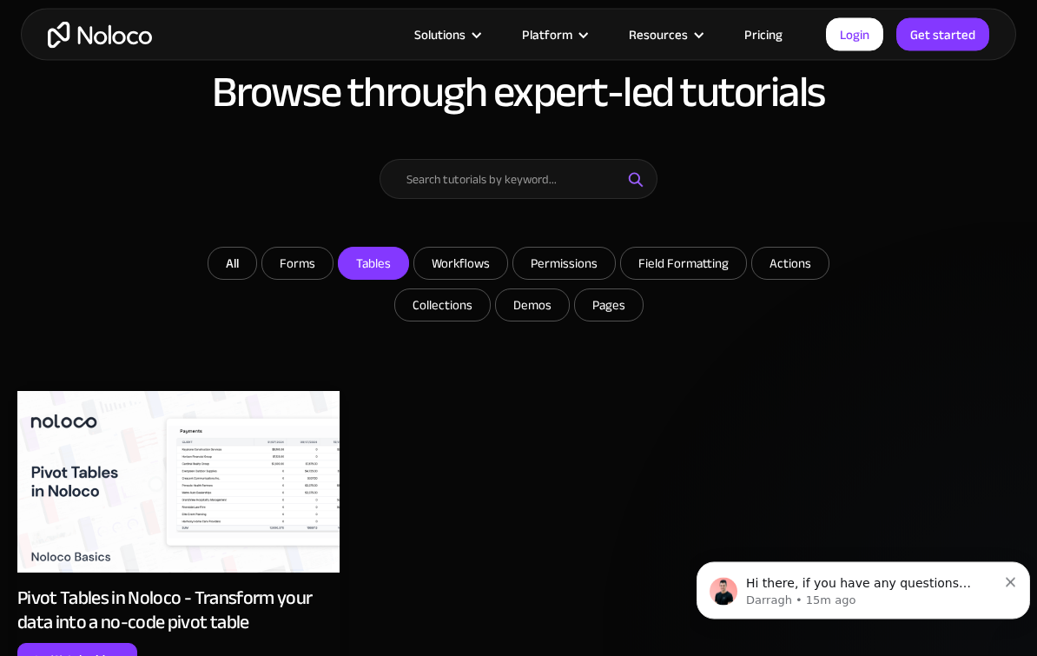
click at [291, 248] on input "Forms" at bounding box center [297, 263] width 70 height 31
checkbox input "true"
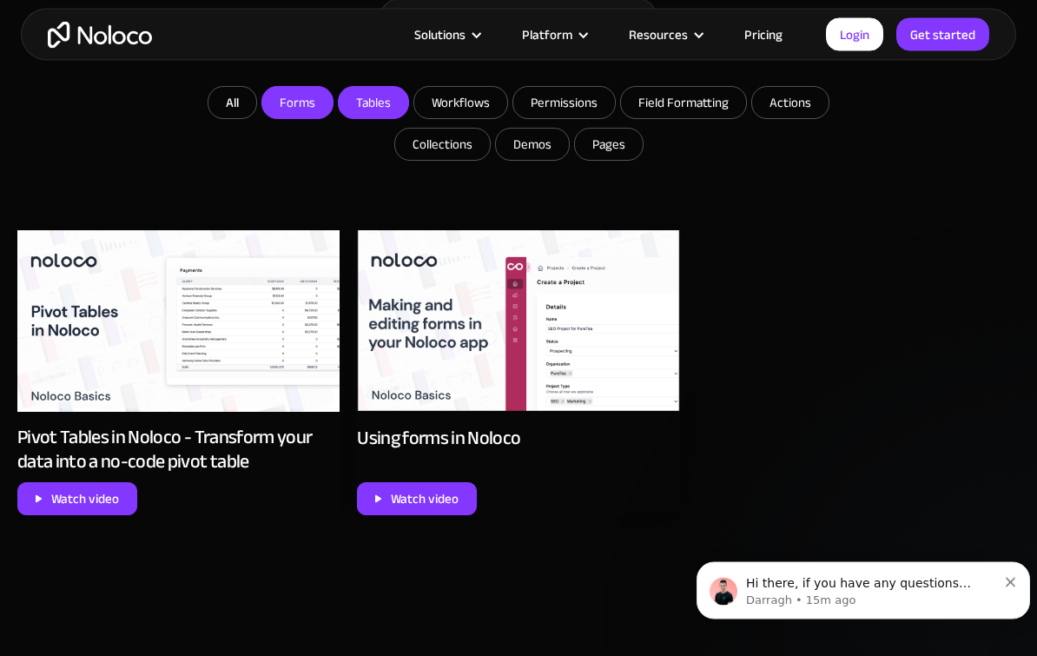
scroll to position [772, 0]
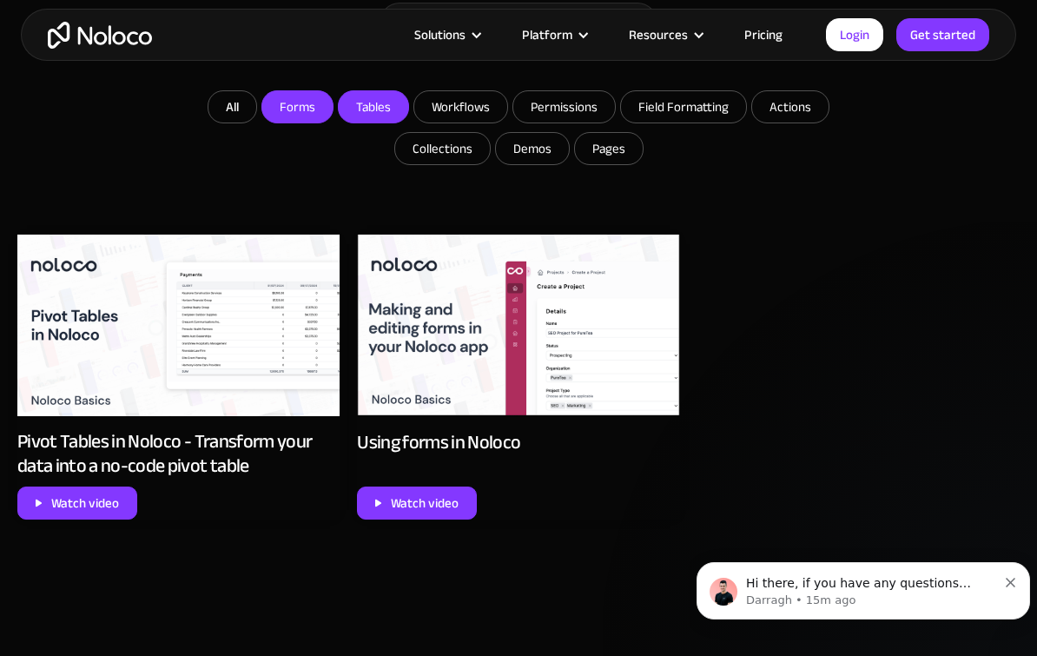
click at [451, 91] on input "Workflows" at bounding box center [460, 106] width 93 height 31
checkbox input "true"
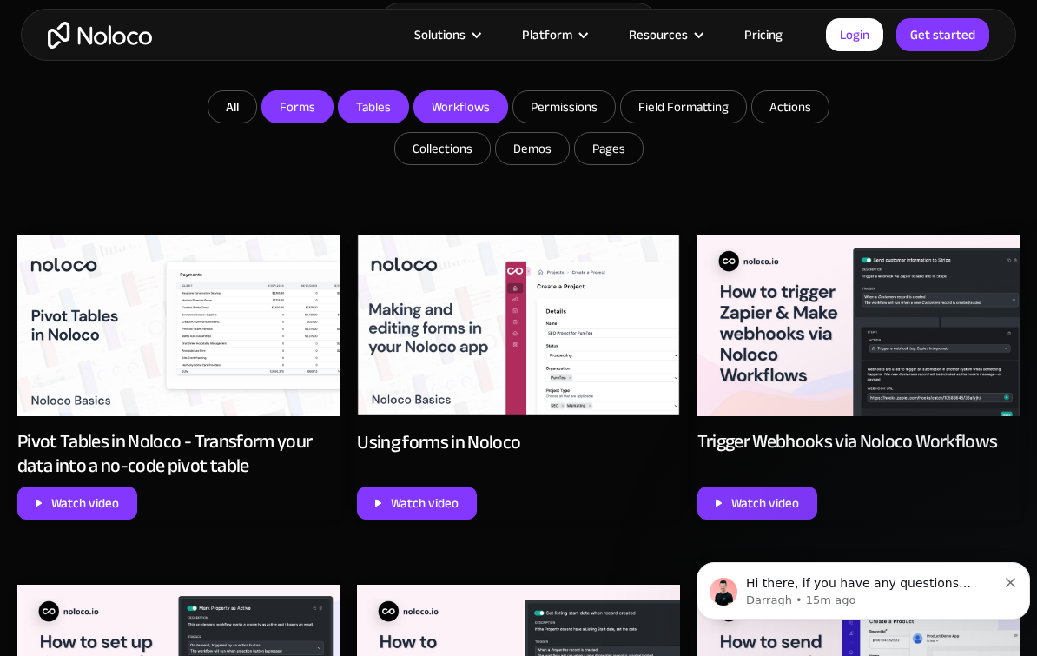
click at [221, 90] on link "All" at bounding box center [232, 106] width 49 height 33
checkbox input "false"
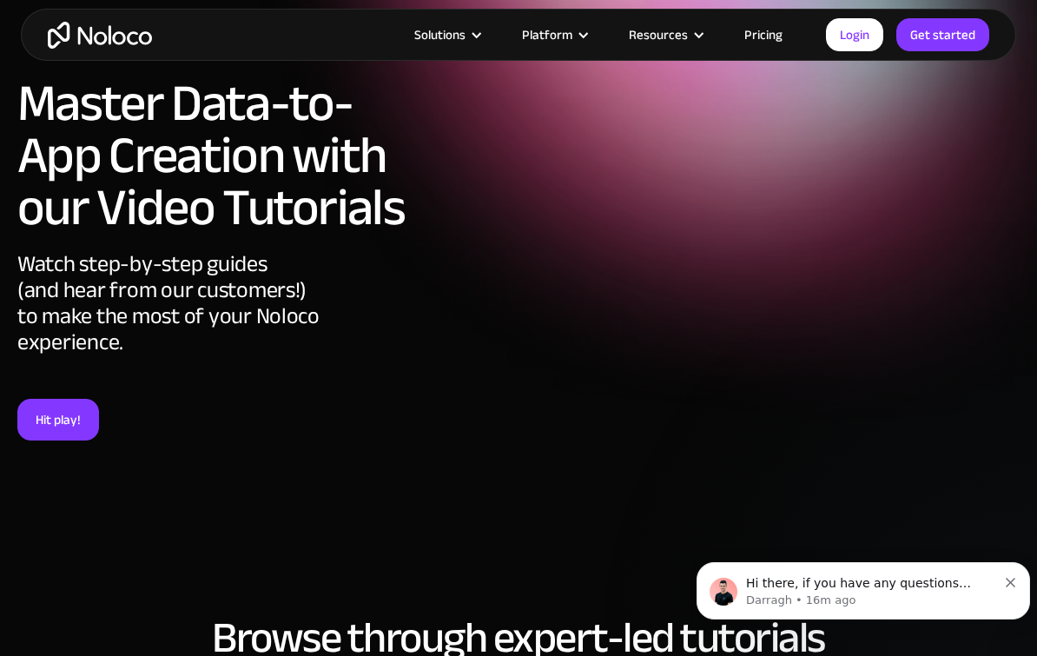
scroll to position [0, 0]
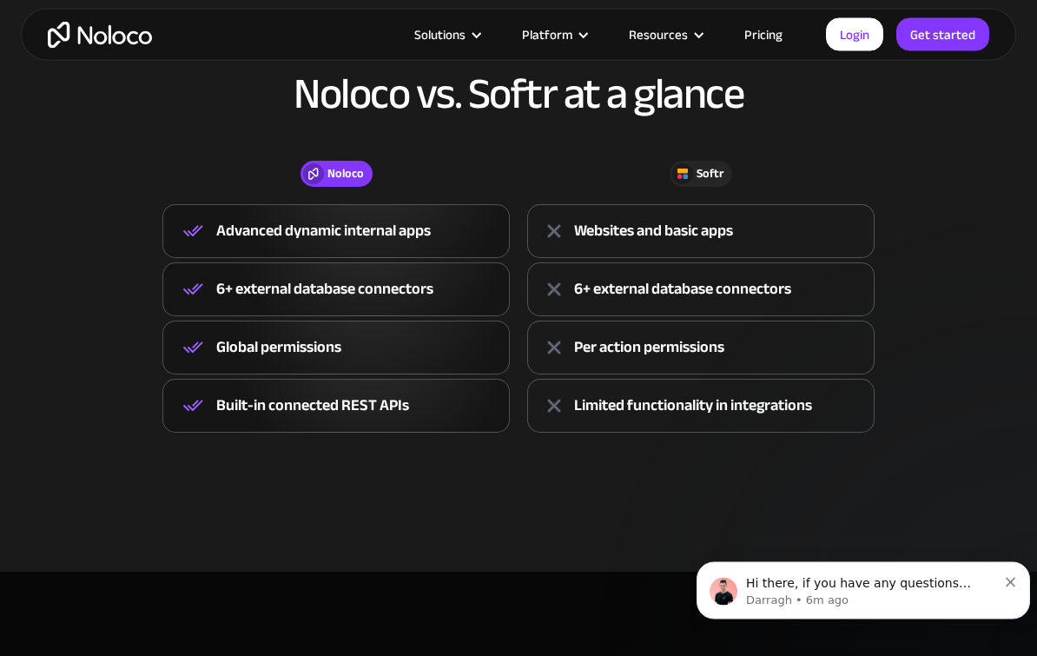
scroll to position [637, 0]
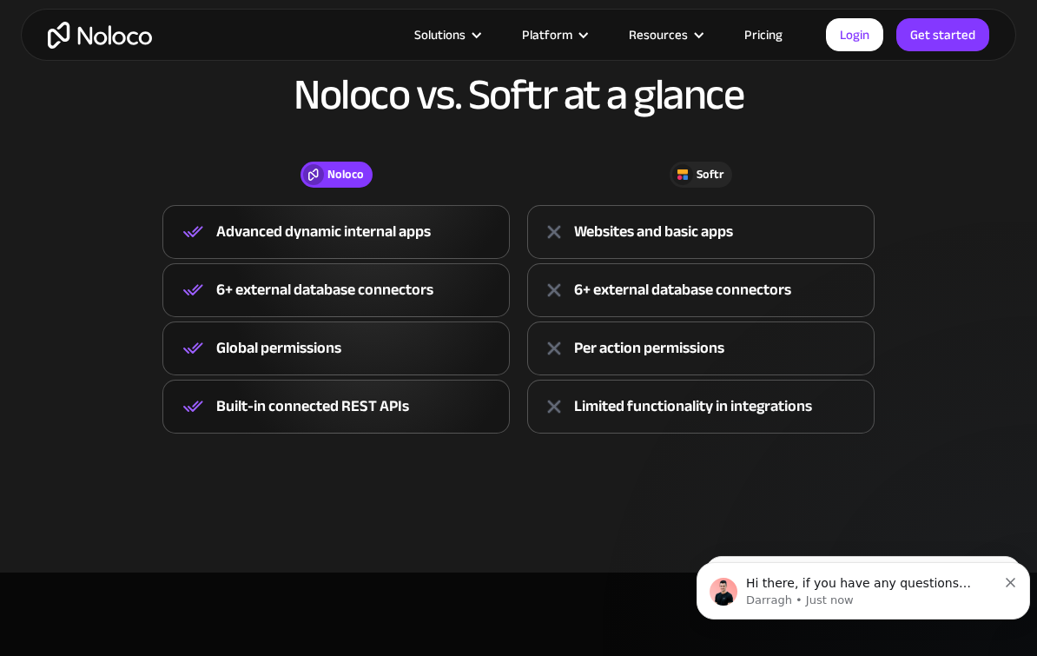
click at [606, 227] on div "Websites and basic apps" at bounding box center [653, 232] width 159 height 26
click at [847, 294] on div "6+ external database connectors" at bounding box center [700, 290] width 347 height 54
click at [850, 287] on div "6+ external database connectors" at bounding box center [700, 290] width 347 height 54
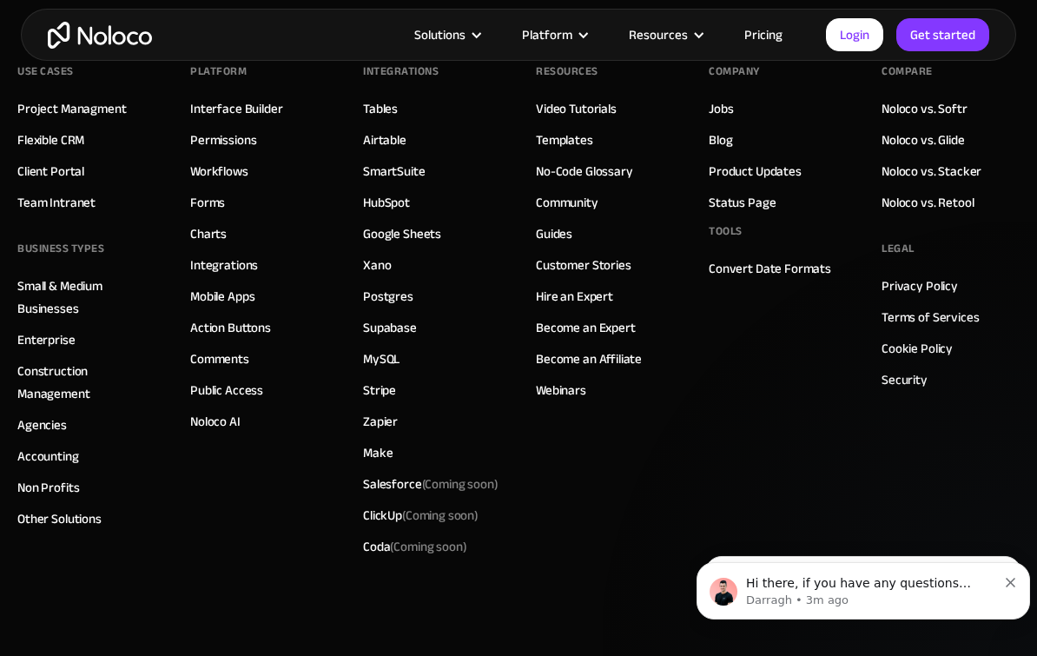
scroll to position [4810, 0]
click at [9, 249] on footer "Use Cases Project Managment Flexible CRM Client Portal Team Intranet BUSINESS T…" at bounding box center [518, 383] width 1037 height 752
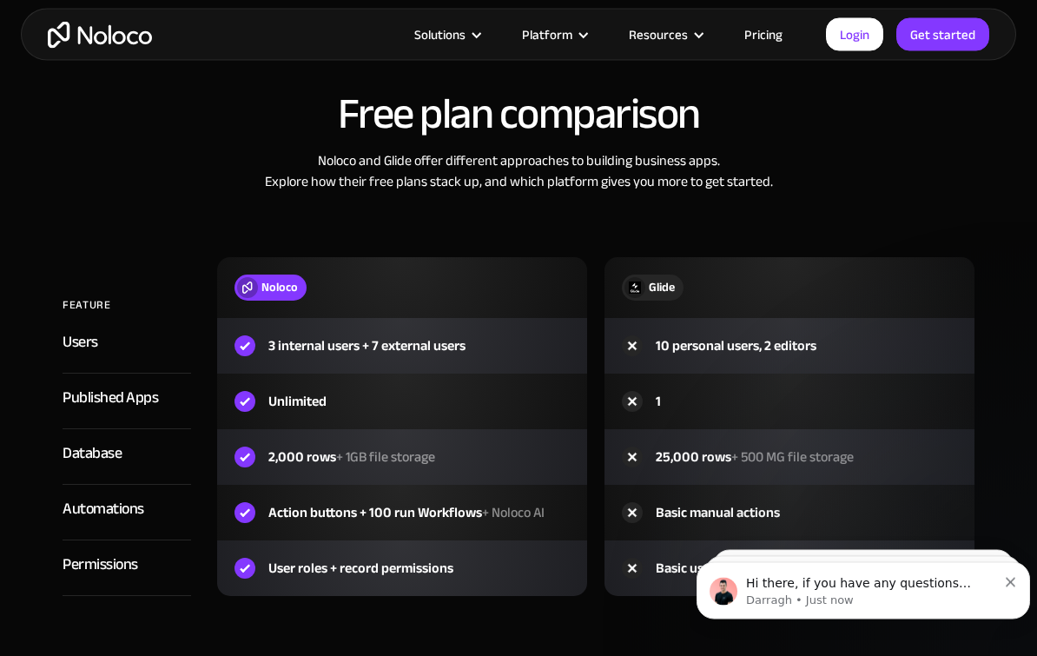
scroll to position [1855, 0]
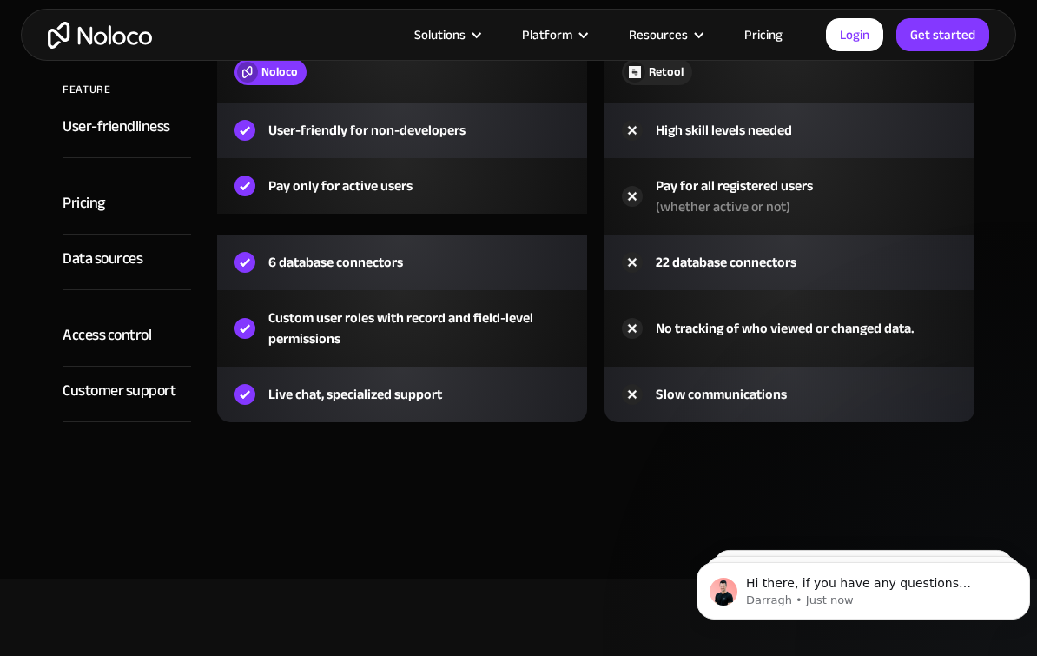
scroll to position [2121, 0]
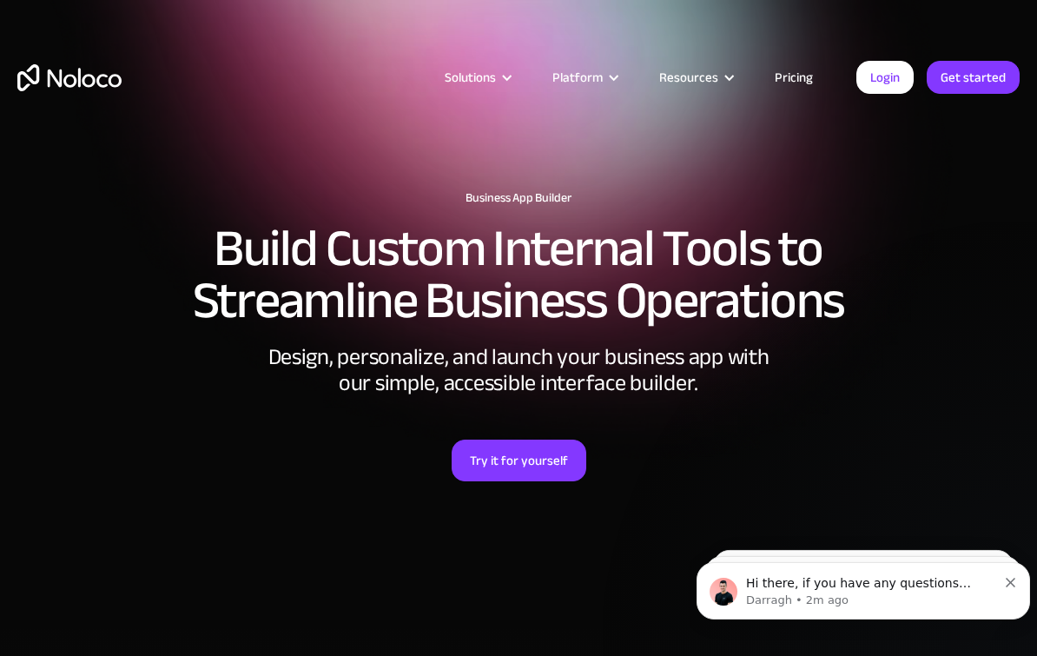
click at [1015, 576] on button "Dismiss notification" at bounding box center [1011, 580] width 11 height 14
click at [1013, 579] on icon "Dismiss notification" at bounding box center [1011, 582] width 10 height 10
click at [1013, 583] on icon "Dismiss notification" at bounding box center [1011, 582] width 10 height 10
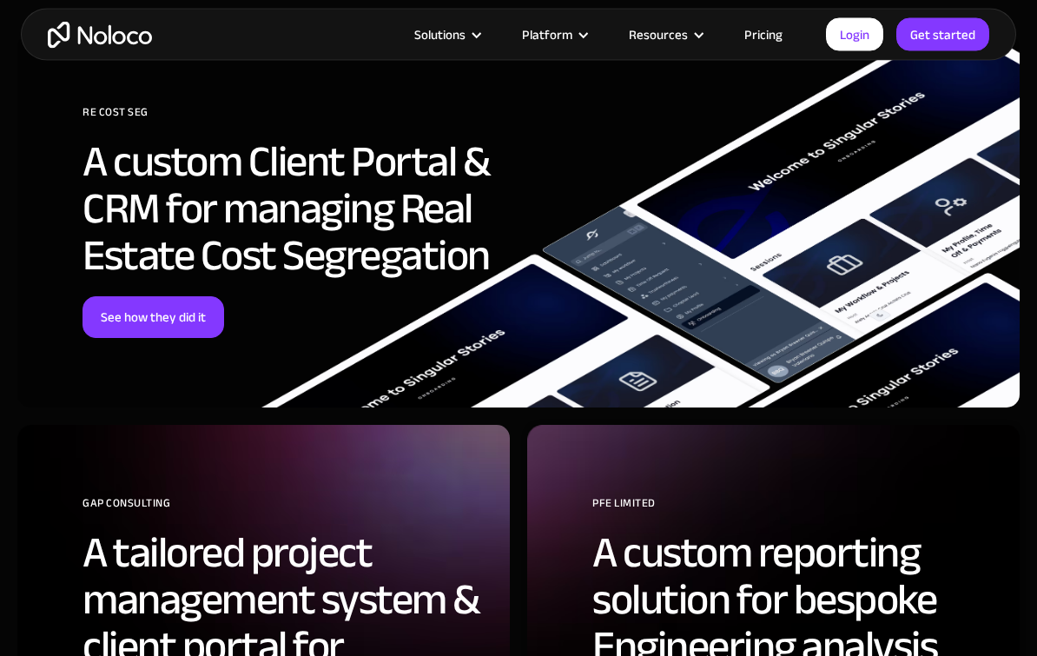
scroll to position [4304, 0]
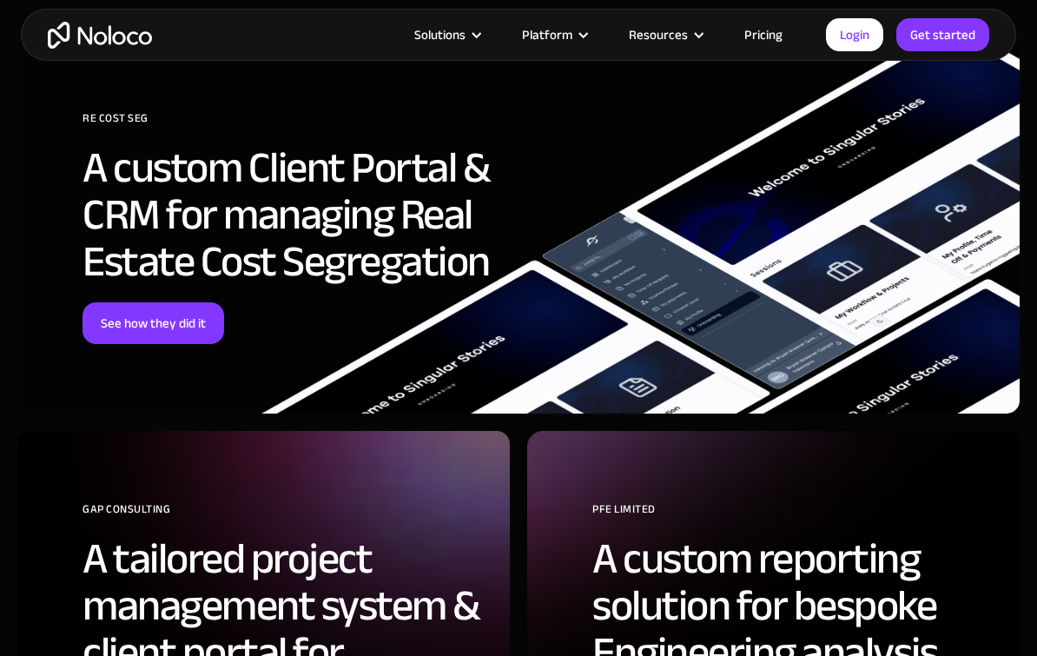
click at [129, 313] on link "See how they did it" at bounding box center [153, 323] width 142 height 42
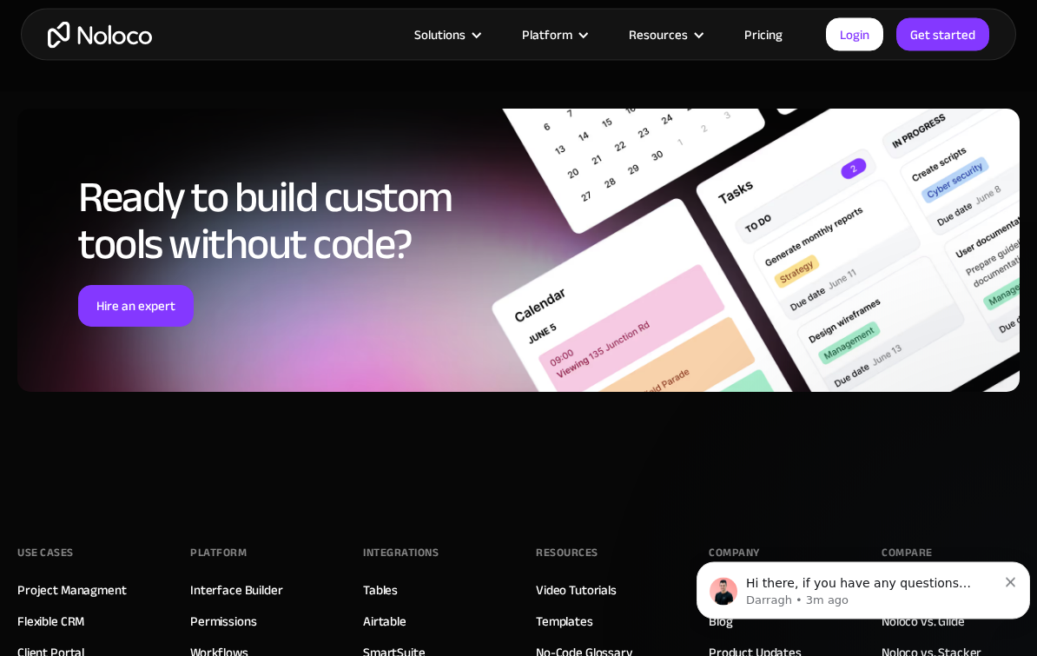
scroll to position [7176, 0]
